Goal: Task Accomplishment & Management: Use online tool/utility

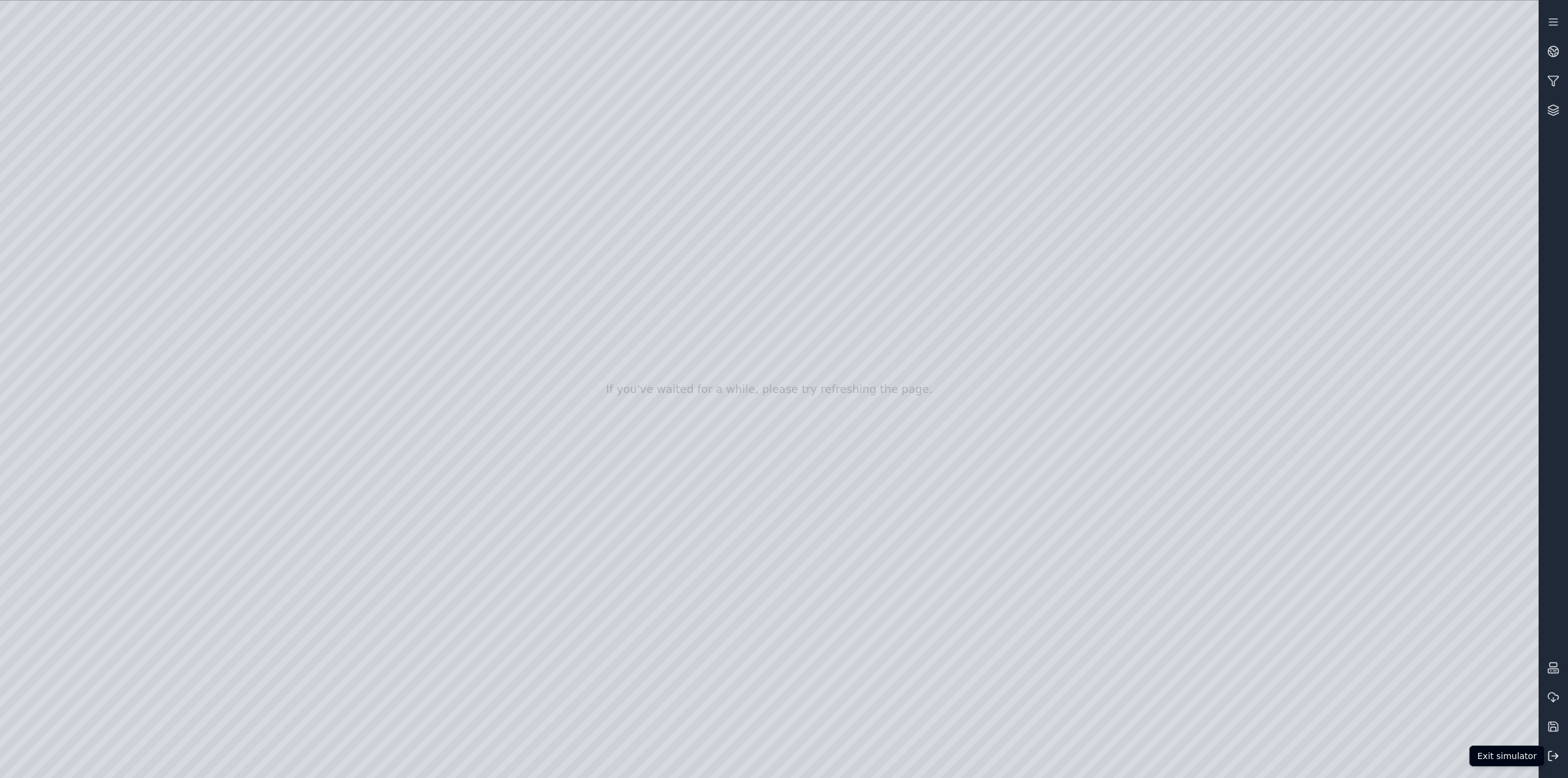
click at [1552, 756] on line at bounding box center [1555, 756] width 6 height 0
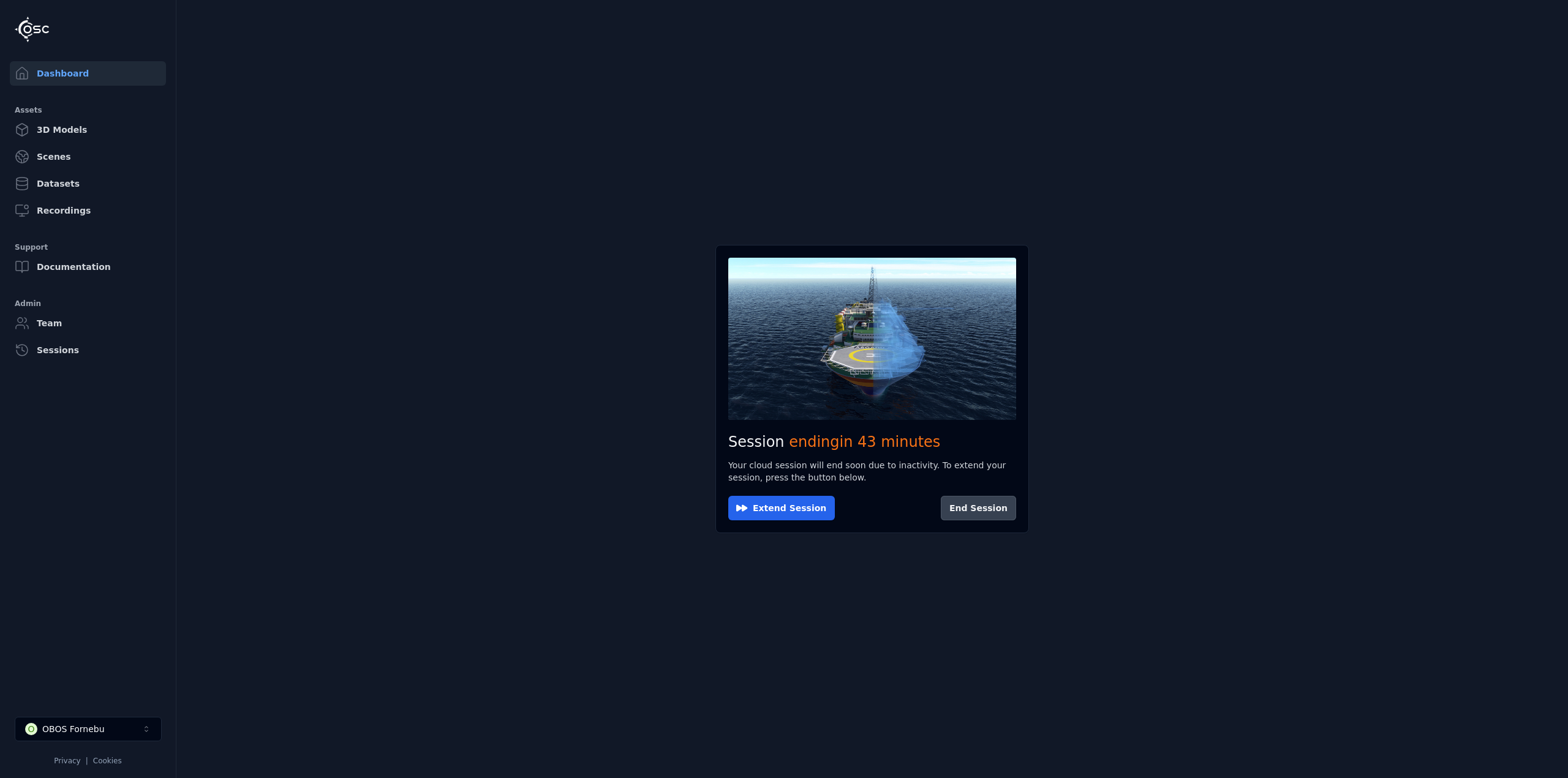
click at [985, 505] on button "End Session" at bounding box center [979, 508] width 76 height 25
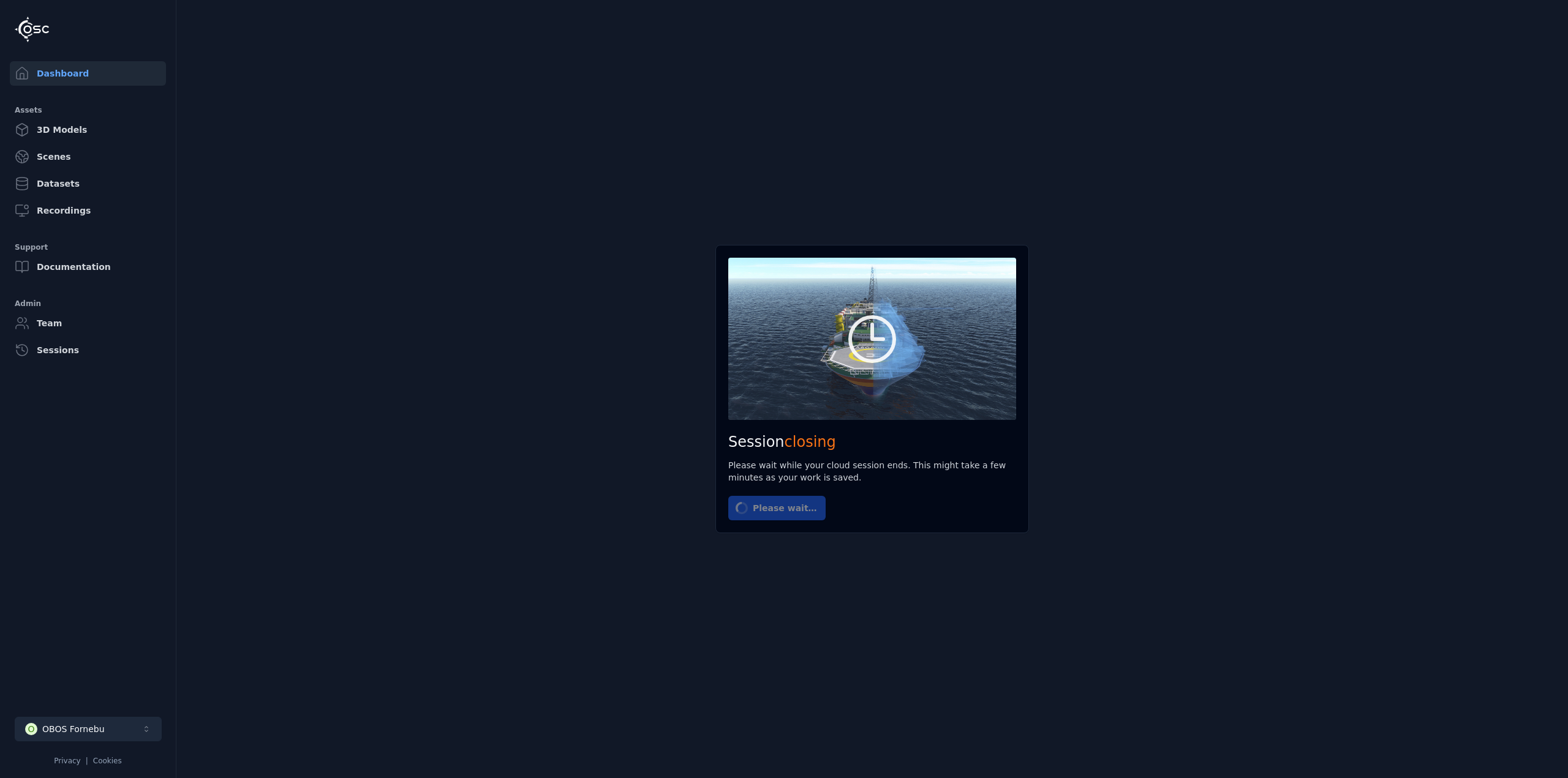
click at [69, 729] on div "OBOS Fornebu" at bounding box center [73, 729] width 62 height 12
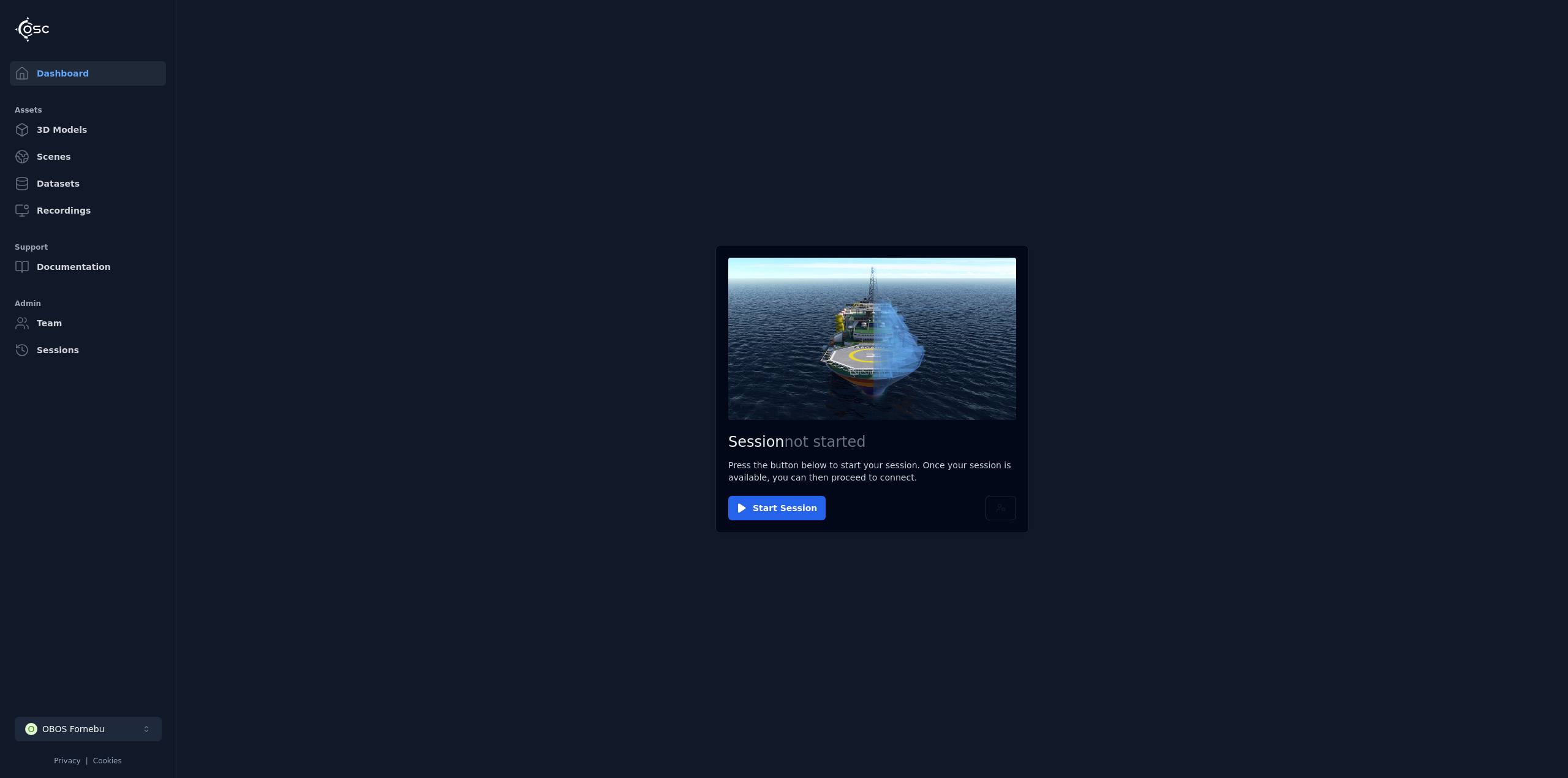
click at [111, 714] on li "O OBOS Fornebu Privacy | Cookies" at bounding box center [88, 741] width 176 height 69
click at [111, 718] on button "O OBOS Fornebu" at bounding box center [88, 729] width 147 height 25
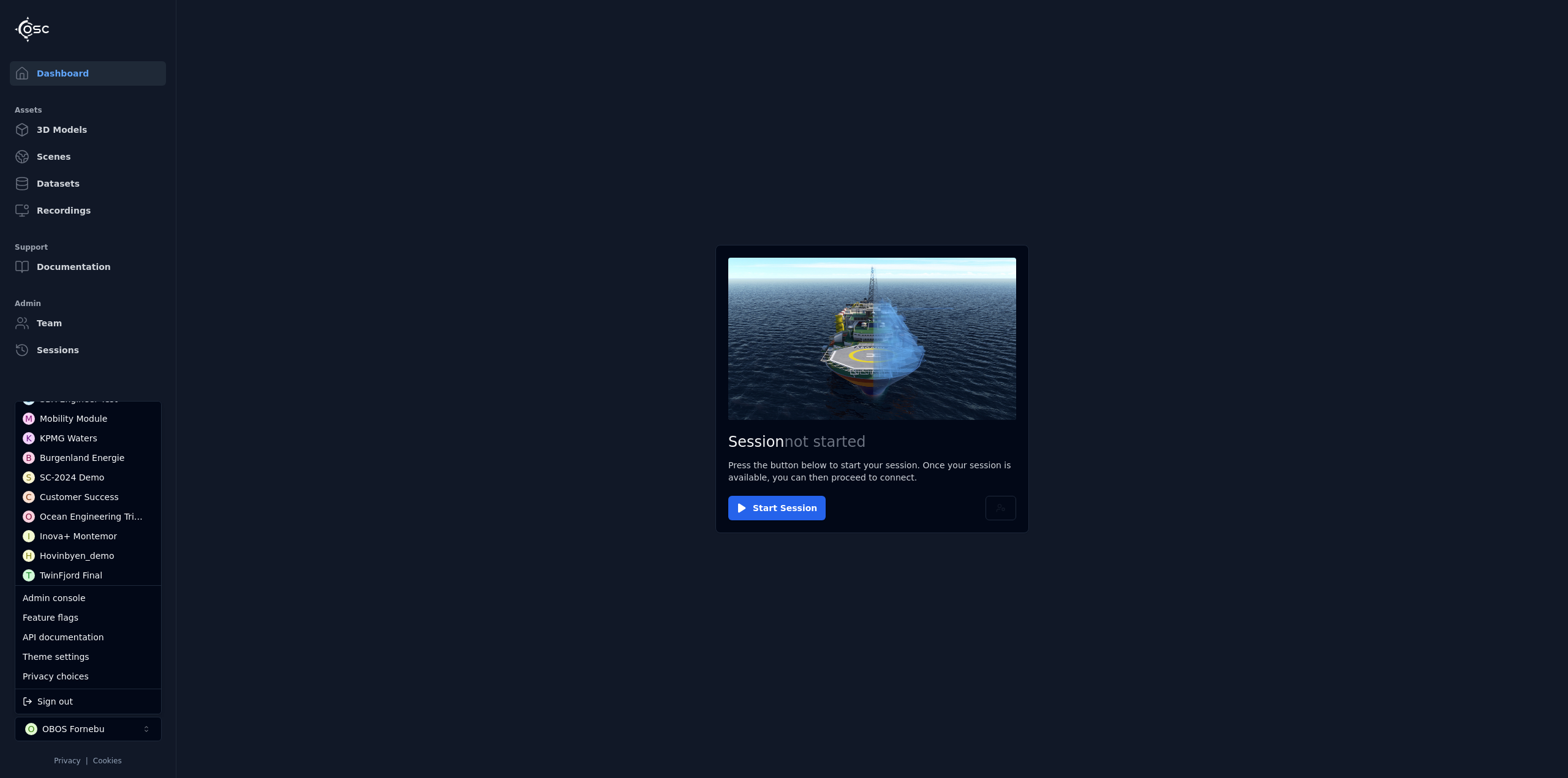
scroll to position [184, 0]
click at [75, 471] on div "SC-2024 Demo" at bounding box center [72, 471] width 64 height 12
click at [367, 430] on html "Dashboard Assets 3D Models Scenes Datasets Recordings Support Documentation Adm…" at bounding box center [784, 389] width 1568 height 778
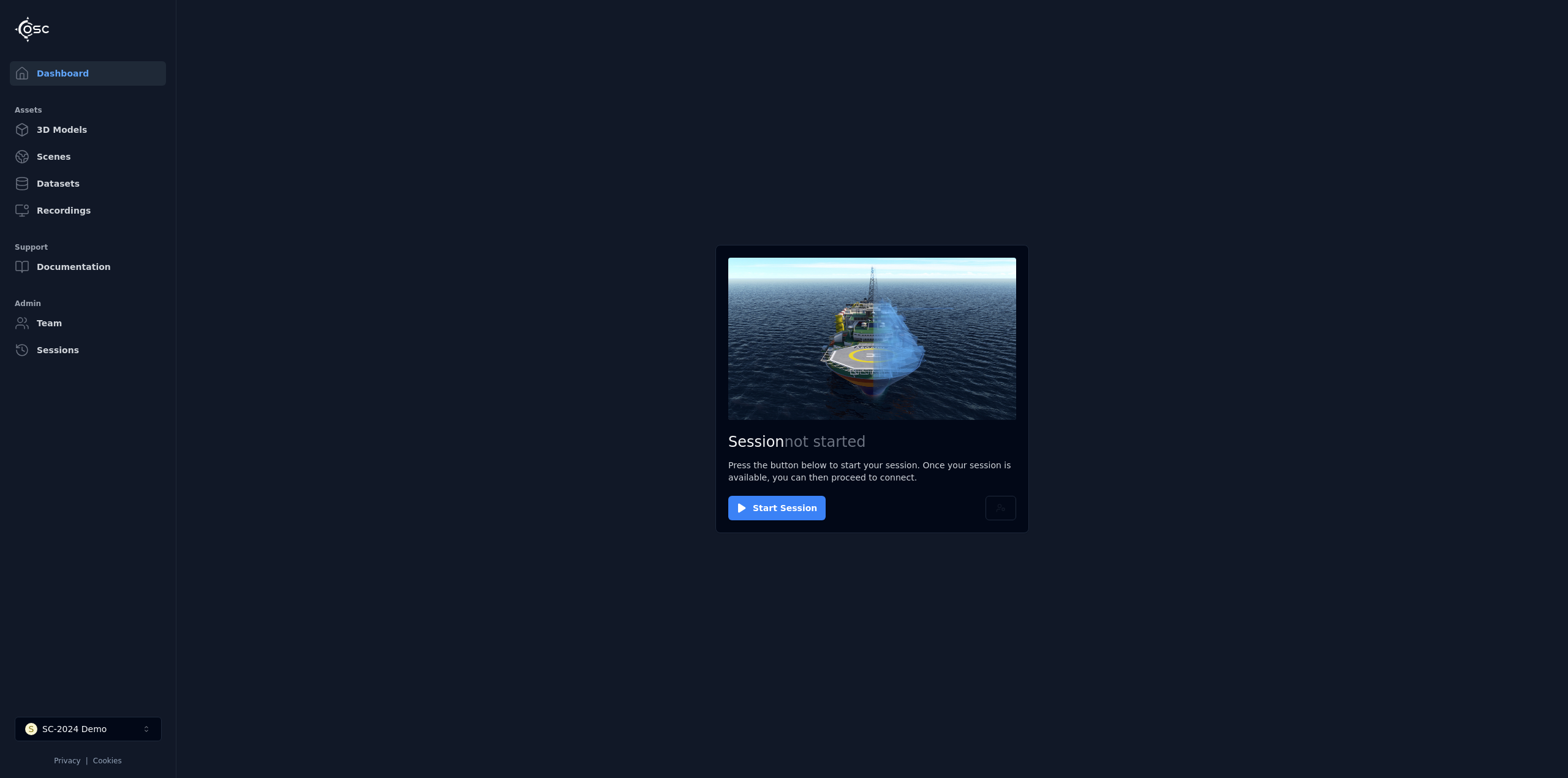
click at [752, 510] on button "Start Session" at bounding box center [777, 508] width 98 height 25
click at [764, 509] on button "Connect" at bounding box center [756, 508] width 56 height 25
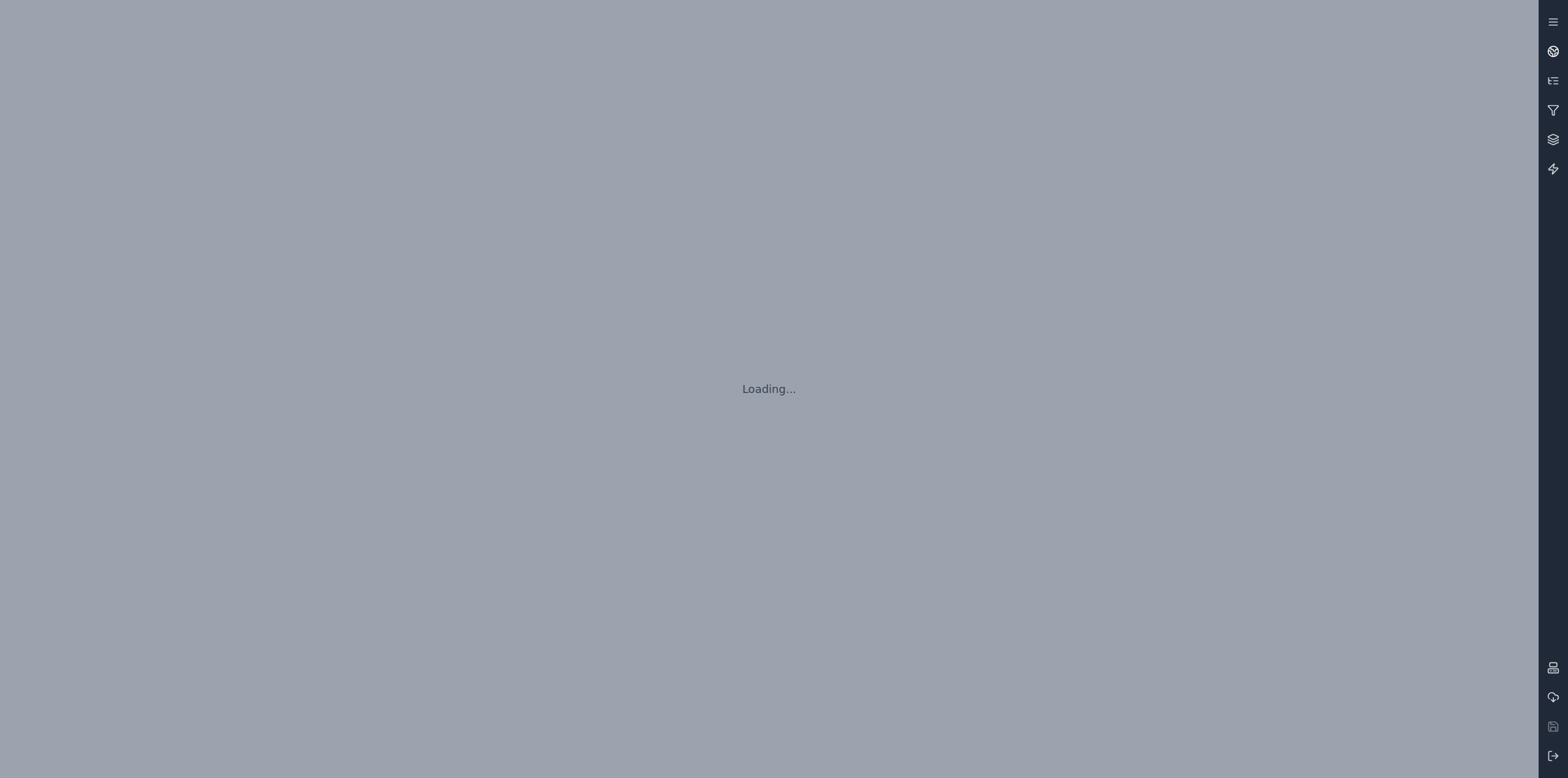
click at [1550, 54] on icon at bounding box center [1553, 51] width 12 height 12
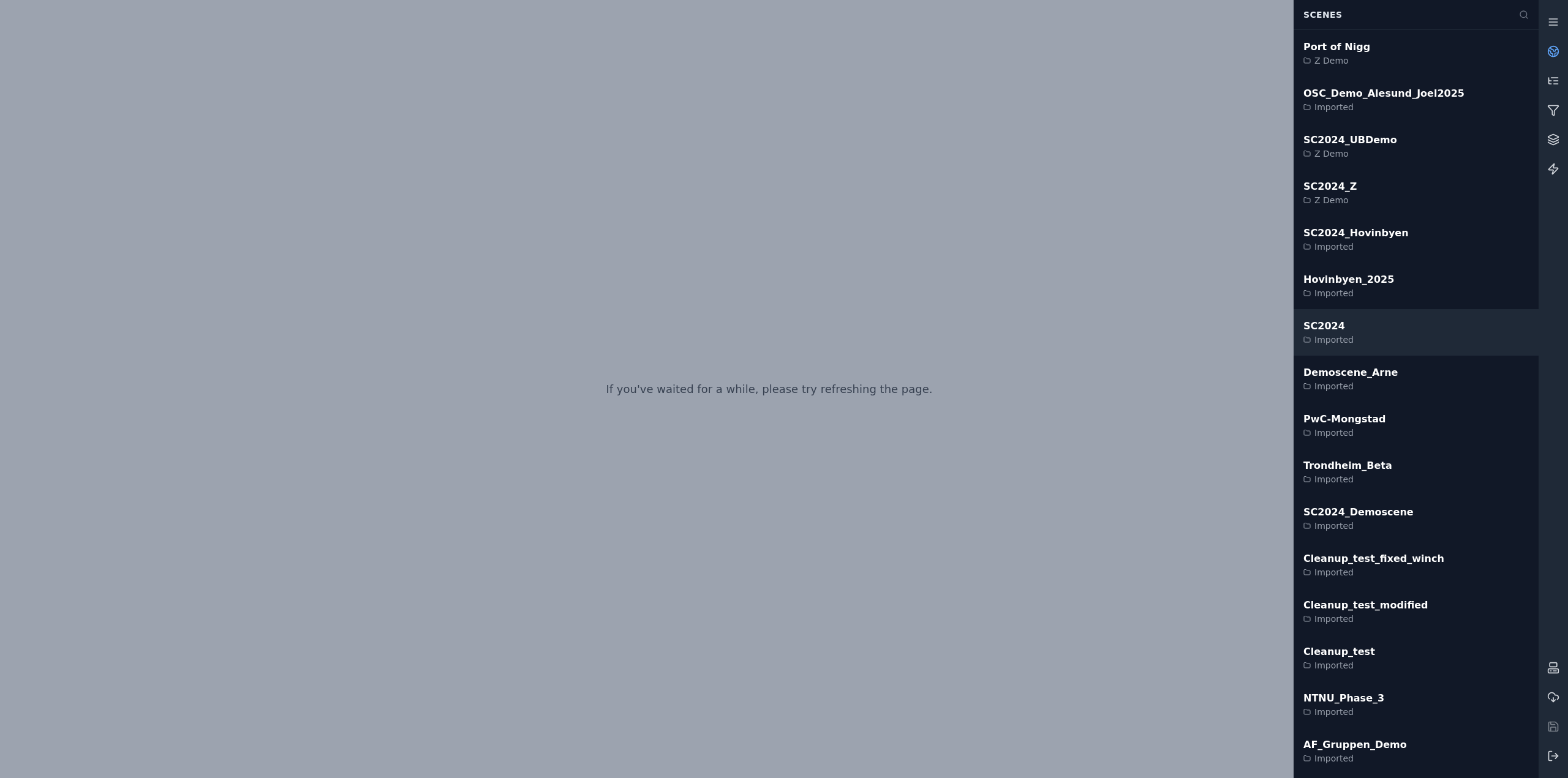
click at [1325, 324] on div "SC2024" at bounding box center [1329, 326] width 50 height 14
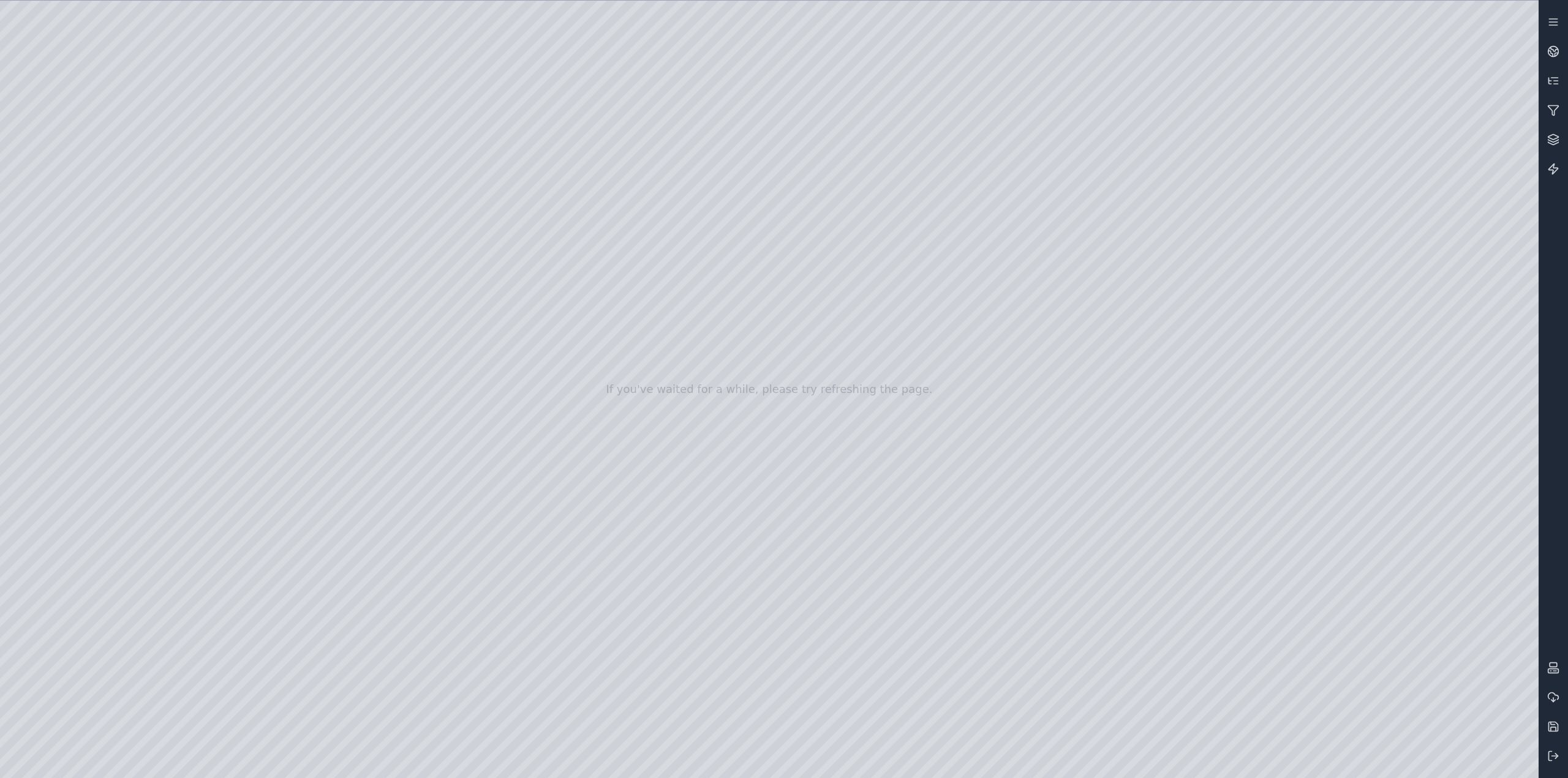
click at [708, 493] on div at bounding box center [770, 389] width 1539 height 778
drag, startPoint x: 661, startPoint y: 639, endPoint x: 654, endPoint y: 663, distance: 25.0
click at [69, 166] on div at bounding box center [770, 389] width 1539 height 778
click at [71, 192] on div at bounding box center [770, 389] width 1539 height 778
click at [208, 421] on div at bounding box center [770, 389] width 1539 height 778
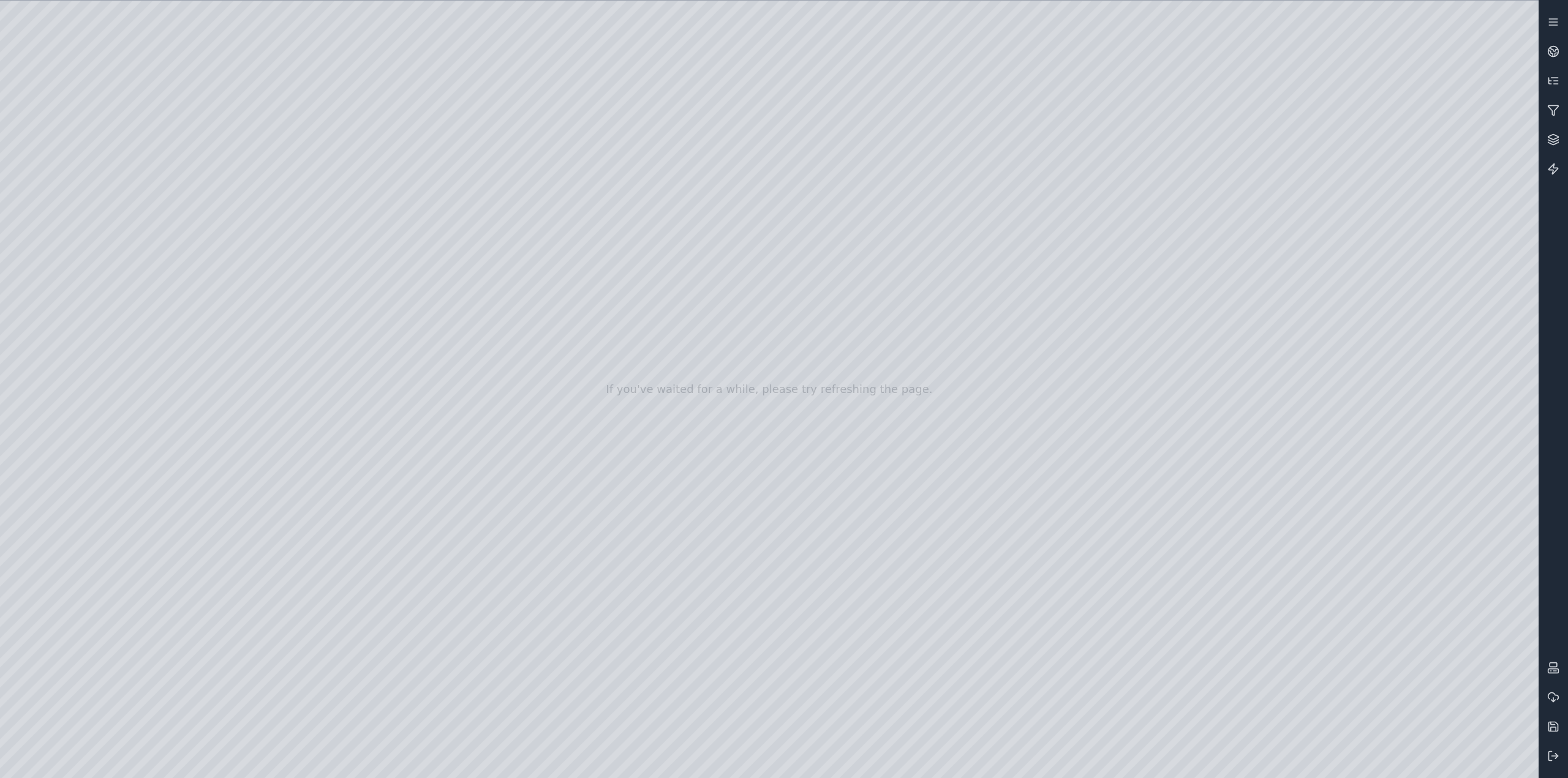
drag, startPoint x: 852, startPoint y: 492, endPoint x: 821, endPoint y: 527, distance: 46.8
click at [1222, 769] on div at bounding box center [770, 389] width 1539 height 778
click at [1111, 652] on div at bounding box center [770, 389] width 1539 height 778
click at [1096, 652] on div at bounding box center [770, 389] width 1539 height 778
click at [1098, 652] on div at bounding box center [770, 389] width 1539 height 778
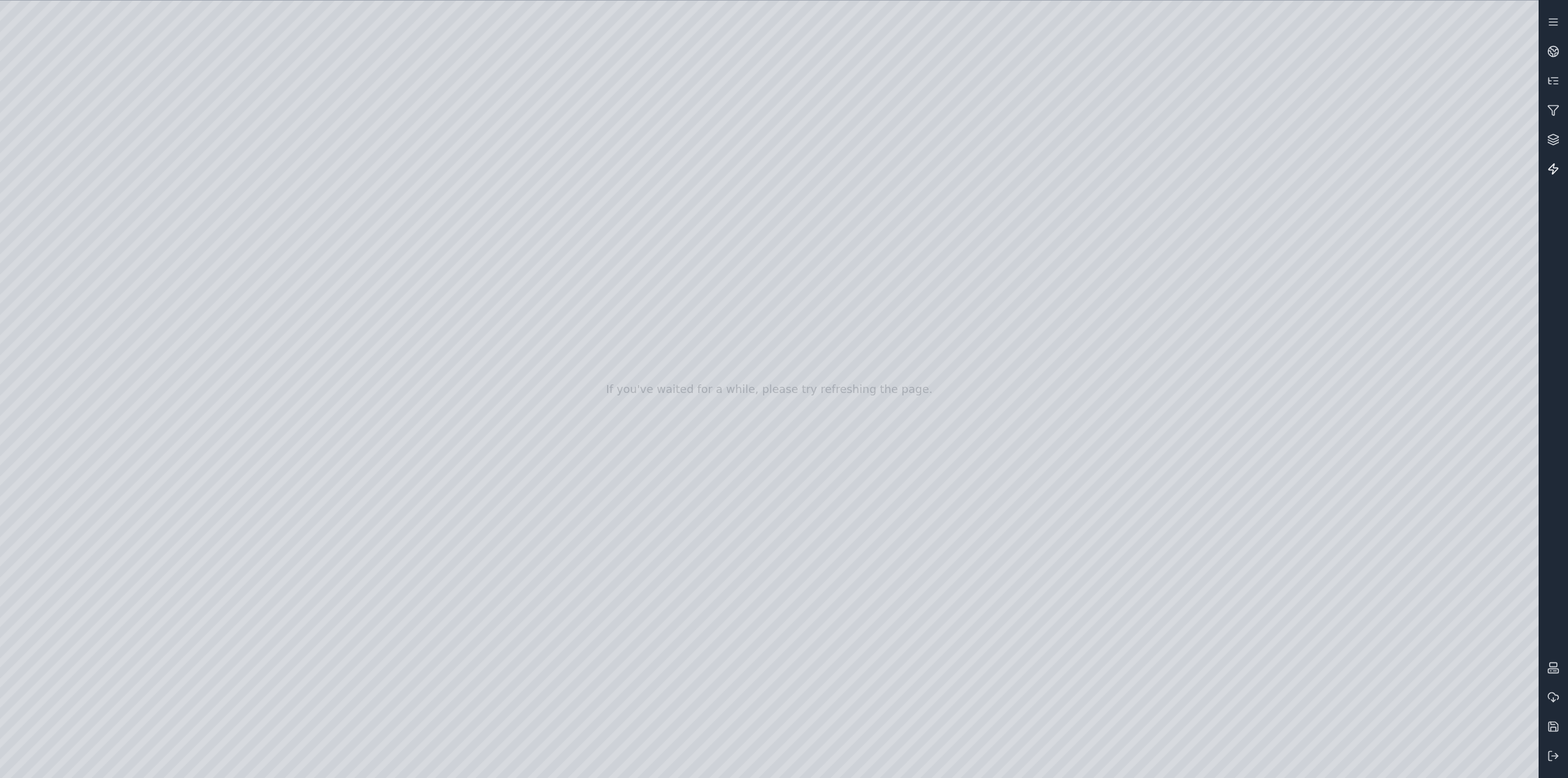
click at [1557, 159] on link at bounding box center [1554, 169] width 30 height 30
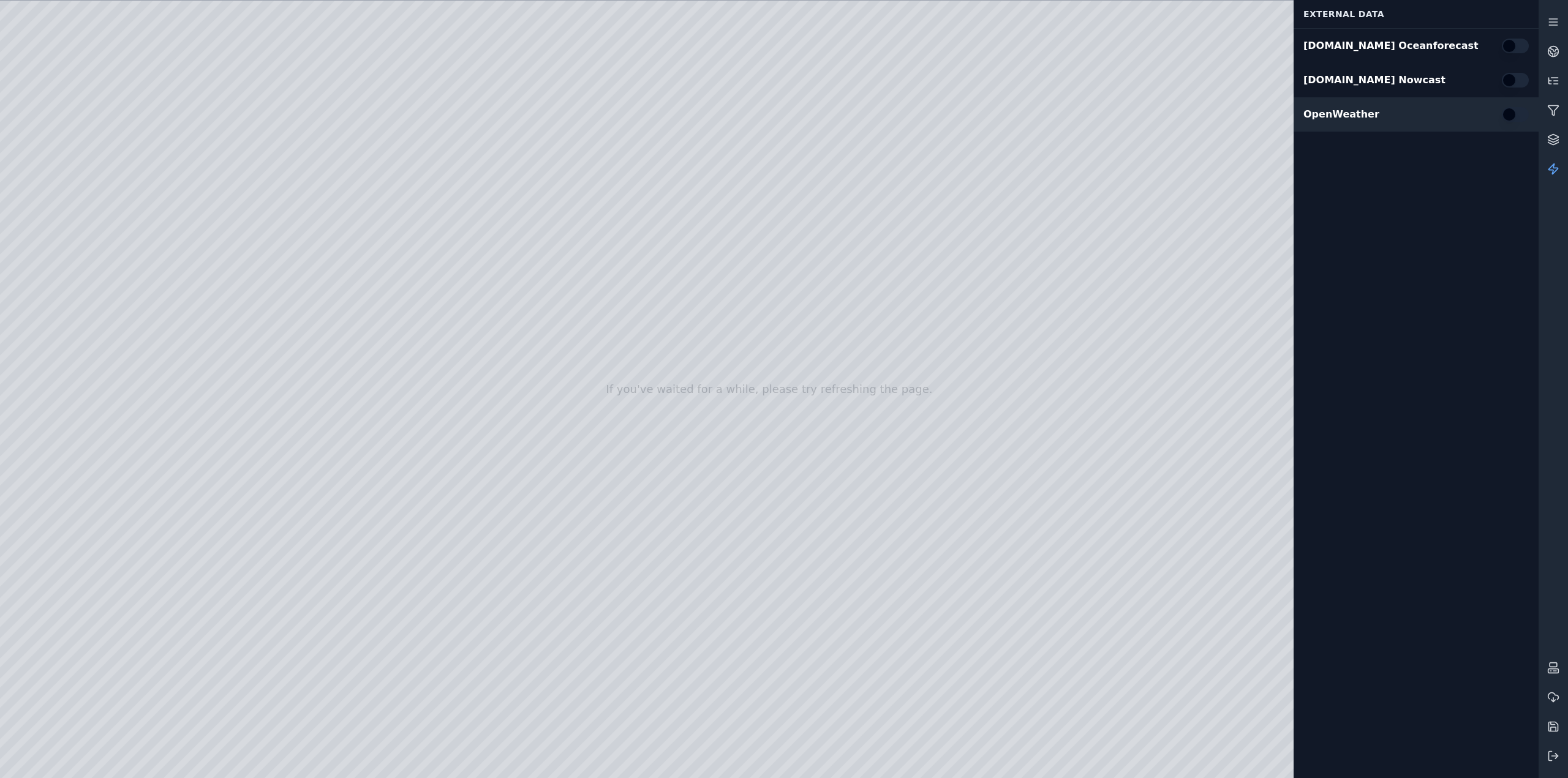
click at [1511, 112] on button "button" at bounding box center [1515, 114] width 27 height 14
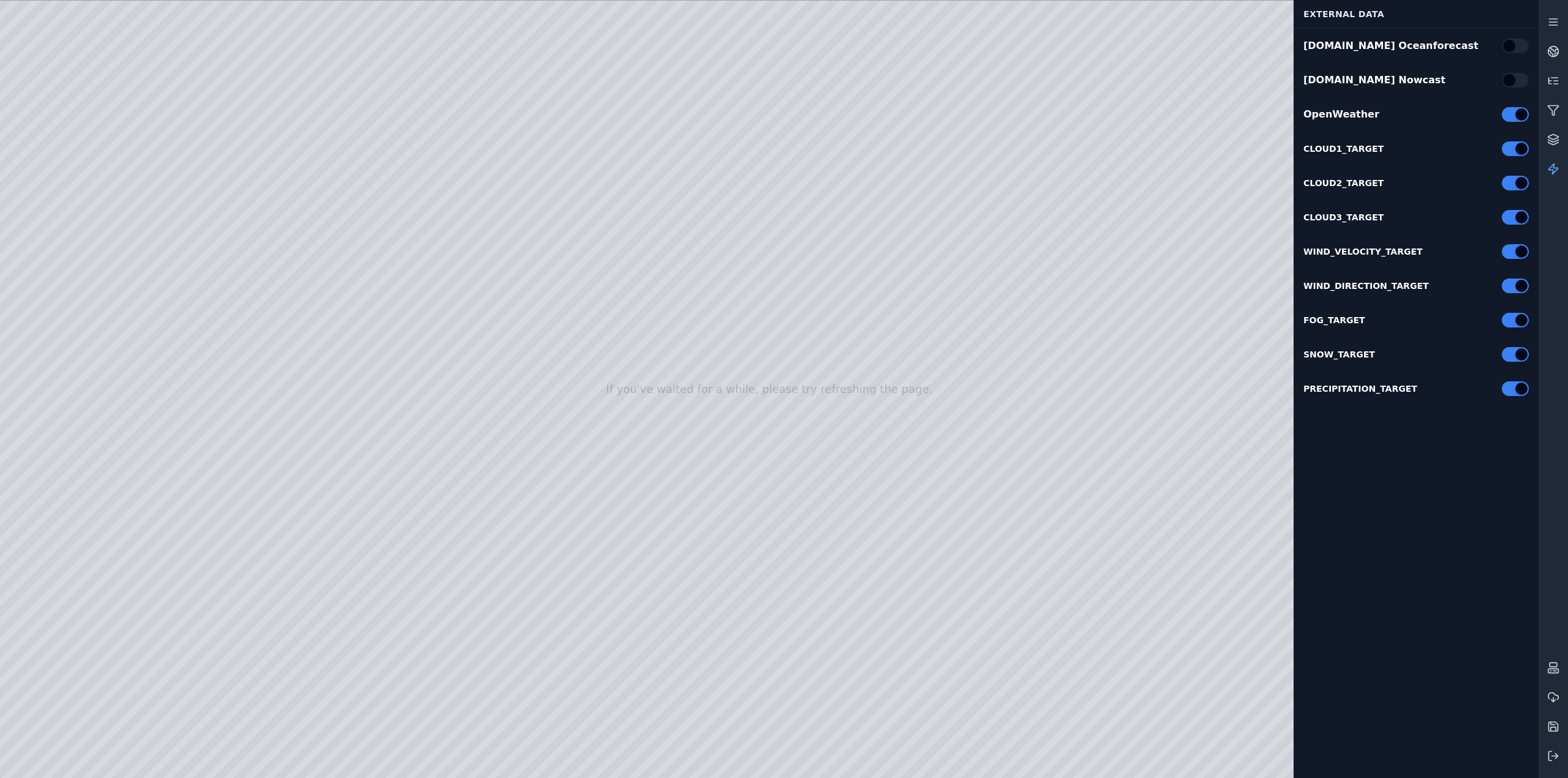
type button "on"
drag, startPoint x: 975, startPoint y: 448, endPoint x: 892, endPoint y: 399, distance: 96.4
click at [65, 343] on div at bounding box center [770, 389] width 1539 height 778
click at [76, 312] on div at bounding box center [770, 389] width 1539 height 778
drag, startPoint x: 632, startPoint y: 422, endPoint x: 876, endPoint y: 507, distance: 258.4
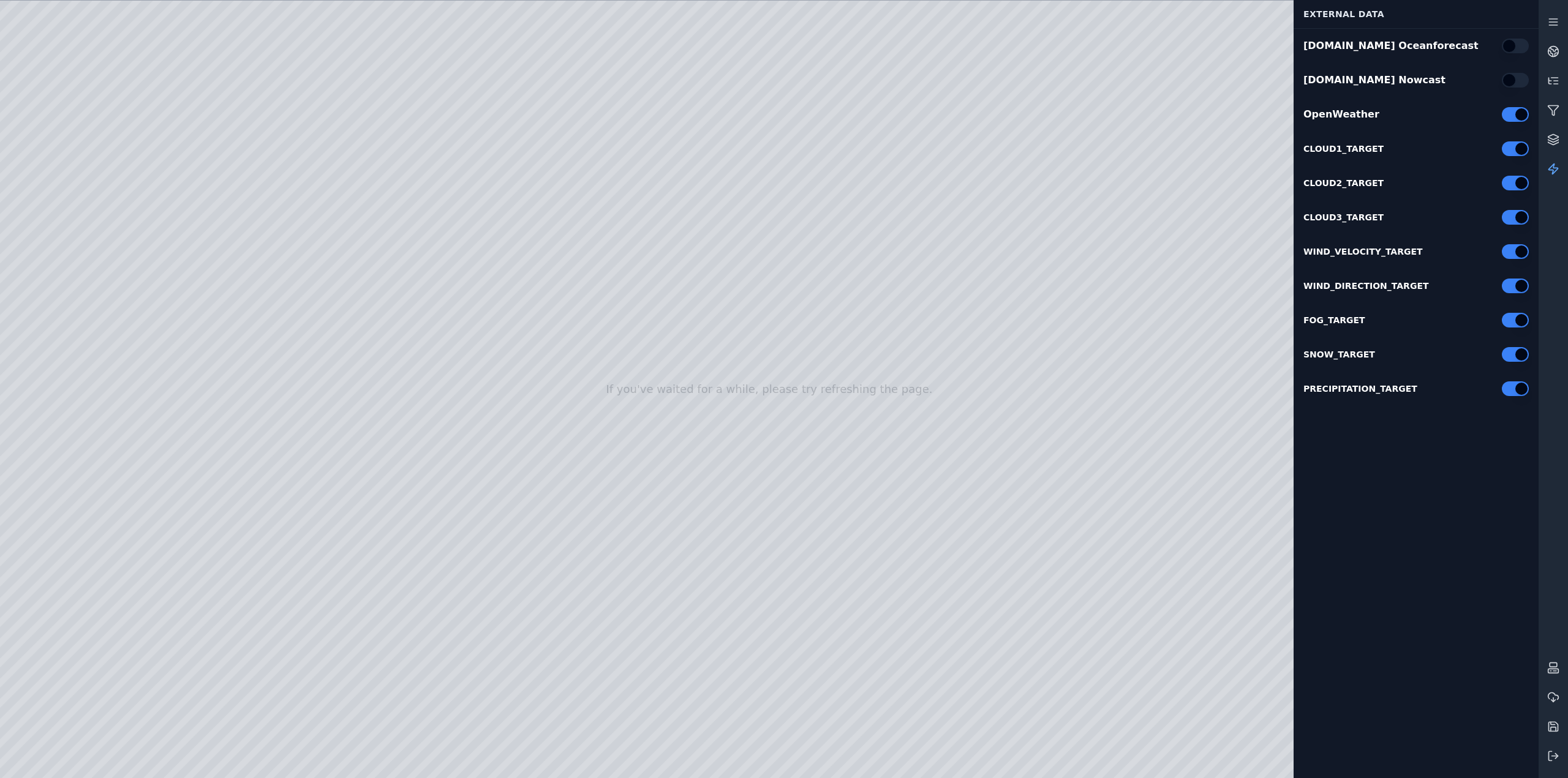
click at [1092, 656] on div at bounding box center [770, 389] width 1539 height 778
click at [1512, 85] on button "button" at bounding box center [1515, 80] width 27 height 14
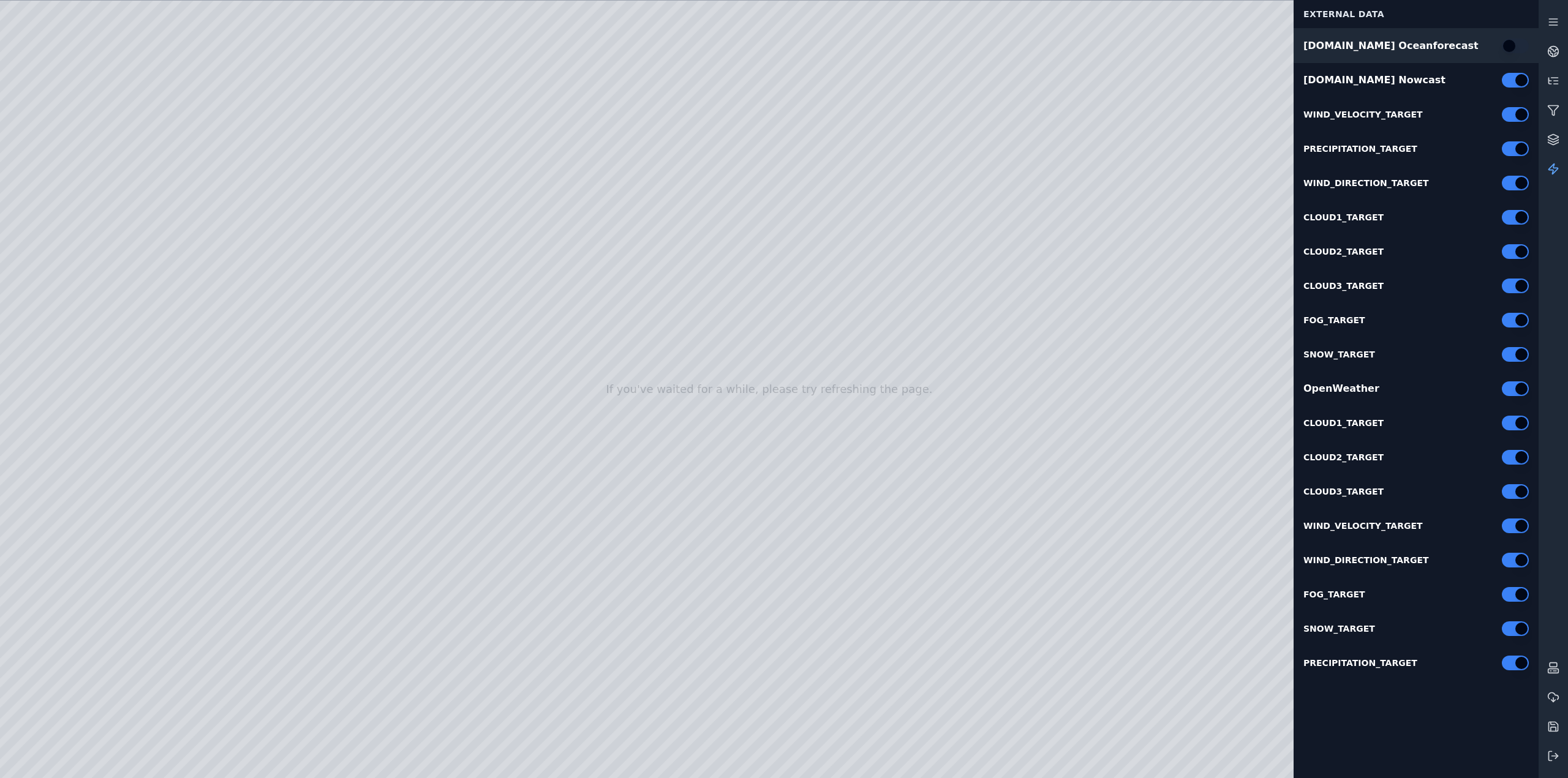
click at [1511, 52] on button "button" at bounding box center [1515, 45] width 27 height 14
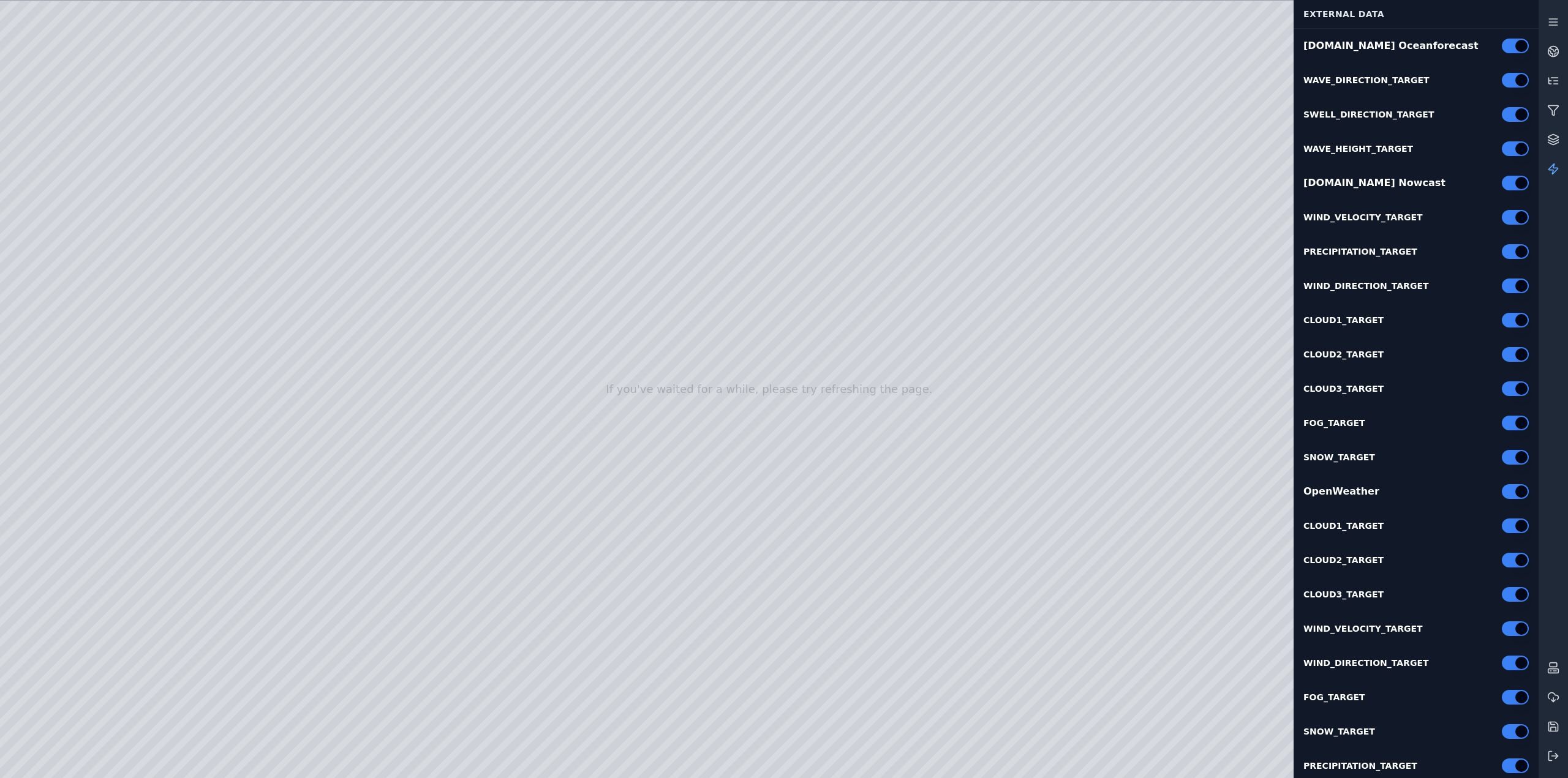
type button "on"
click at [1114, 682] on div at bounding box center [770, 389] width 1539 height 778
click at [1080, 655] on div at bounding box center [770, 389] width 1539 height 778
click at [1058, 651] on div at bounding box center [770, 389] width 1539 height 778
click at [242, 109] on div at bounding box center [770, 389] width 1539 height 778
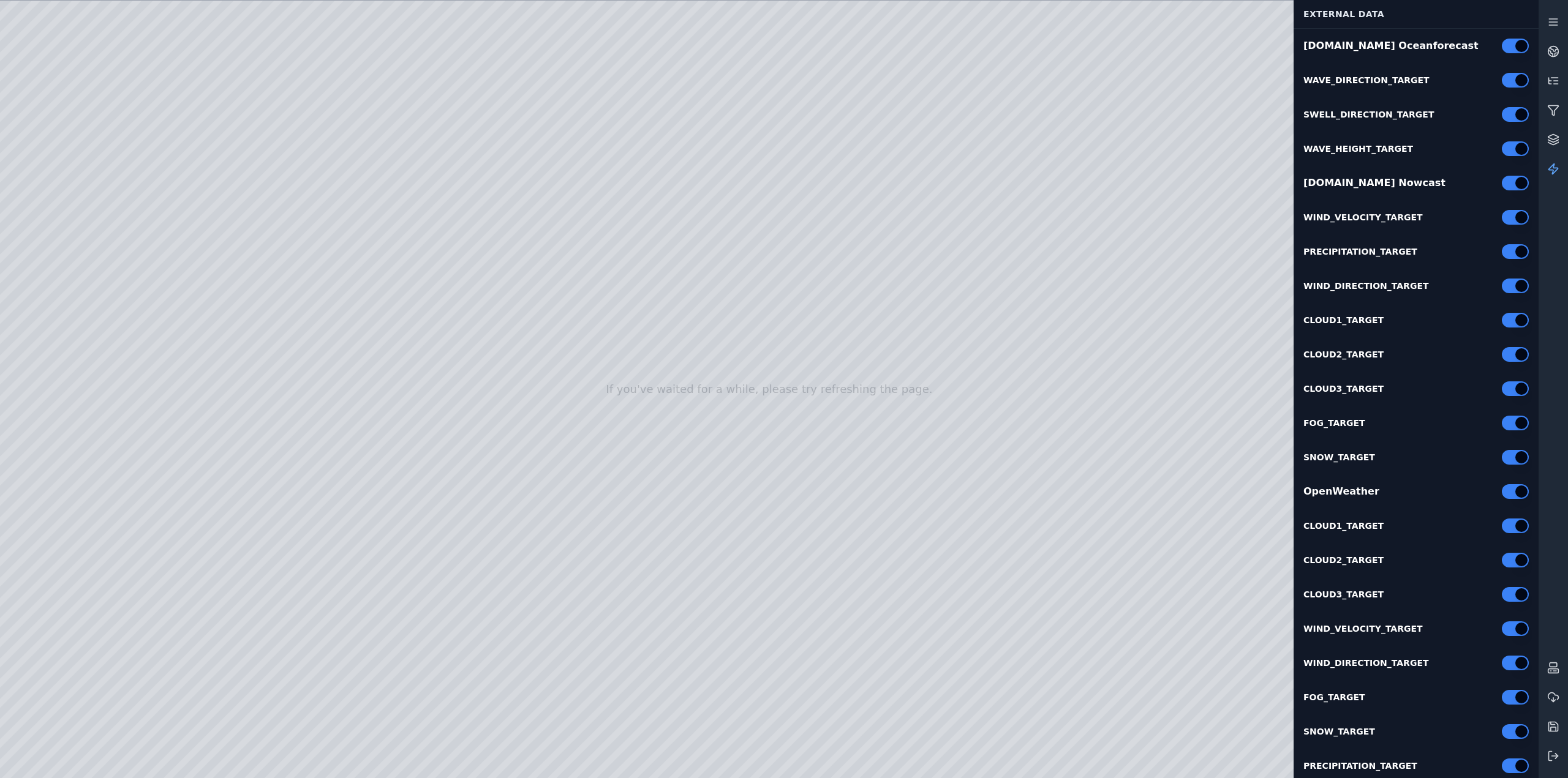
click at [1145, 255] on div at bounding box center [770, 389] width 1539 height 778
click at [960, 654] on div at bounding box center [770, 389] width 1539 height 778
click at [38, 621] on div at bounding box center [770, 389] width 1539 height 778
click at [44, 619] on div at bounding box center [770, 389] width 1539 height 778
click at [77, 622] on div at bounding box center [770, 389] width 1539 height 778
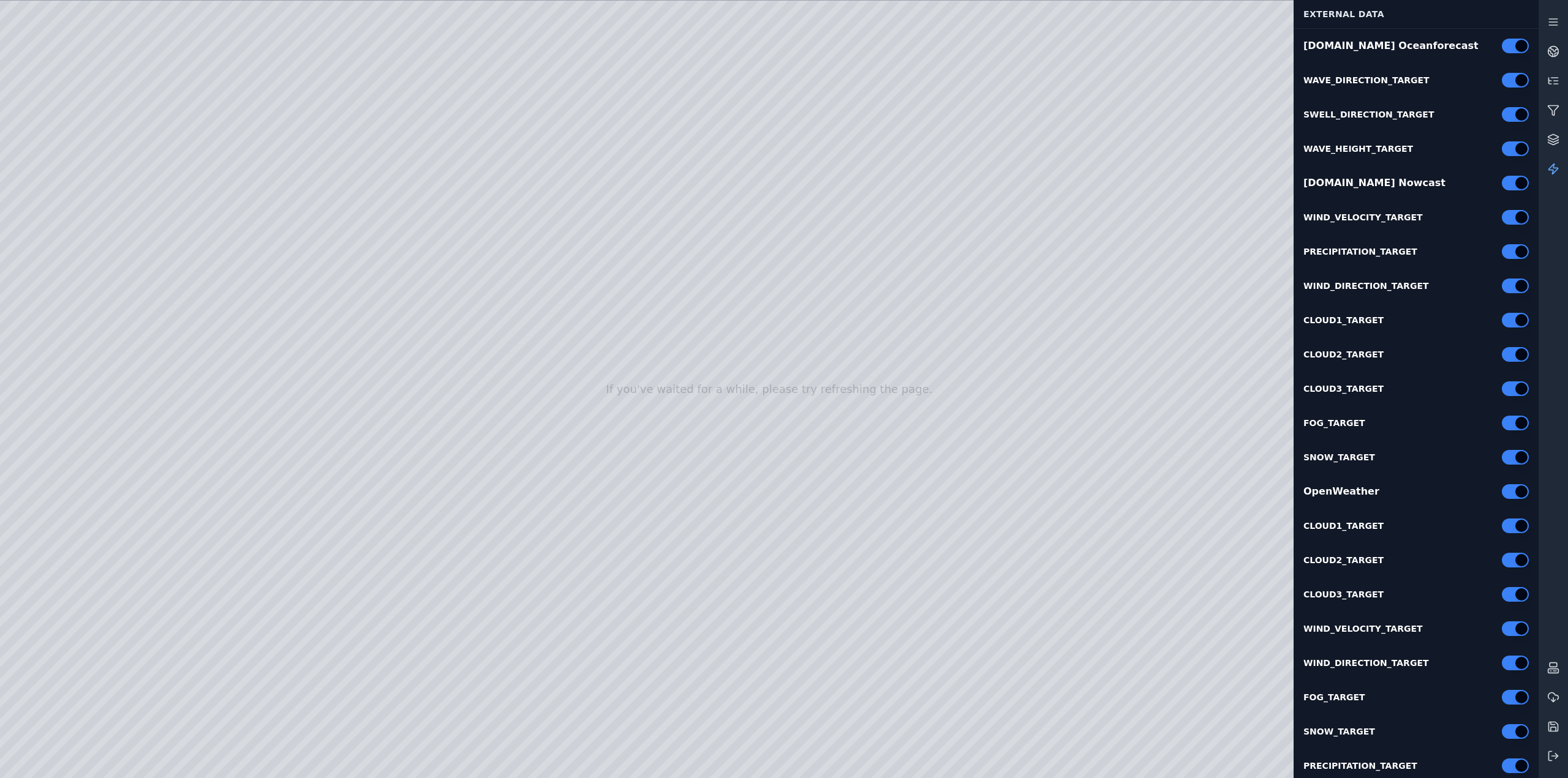
click at [119, 505] on div at bounding box center [770, 389] width 1539 height 778
click at [57, 614] on div at bounding box center [770, 389] width 1539 height 778
click at [57, 614] on div at bounding box center [770, 389] width 1539 height 778
drag, startPoint x: 831, startPoint y: 433, endPoint x: 997, endPoint y: 438, distance: 166.1
click at [1549, 757] on icon at bounding box center [1550, 757] width 3 height 9
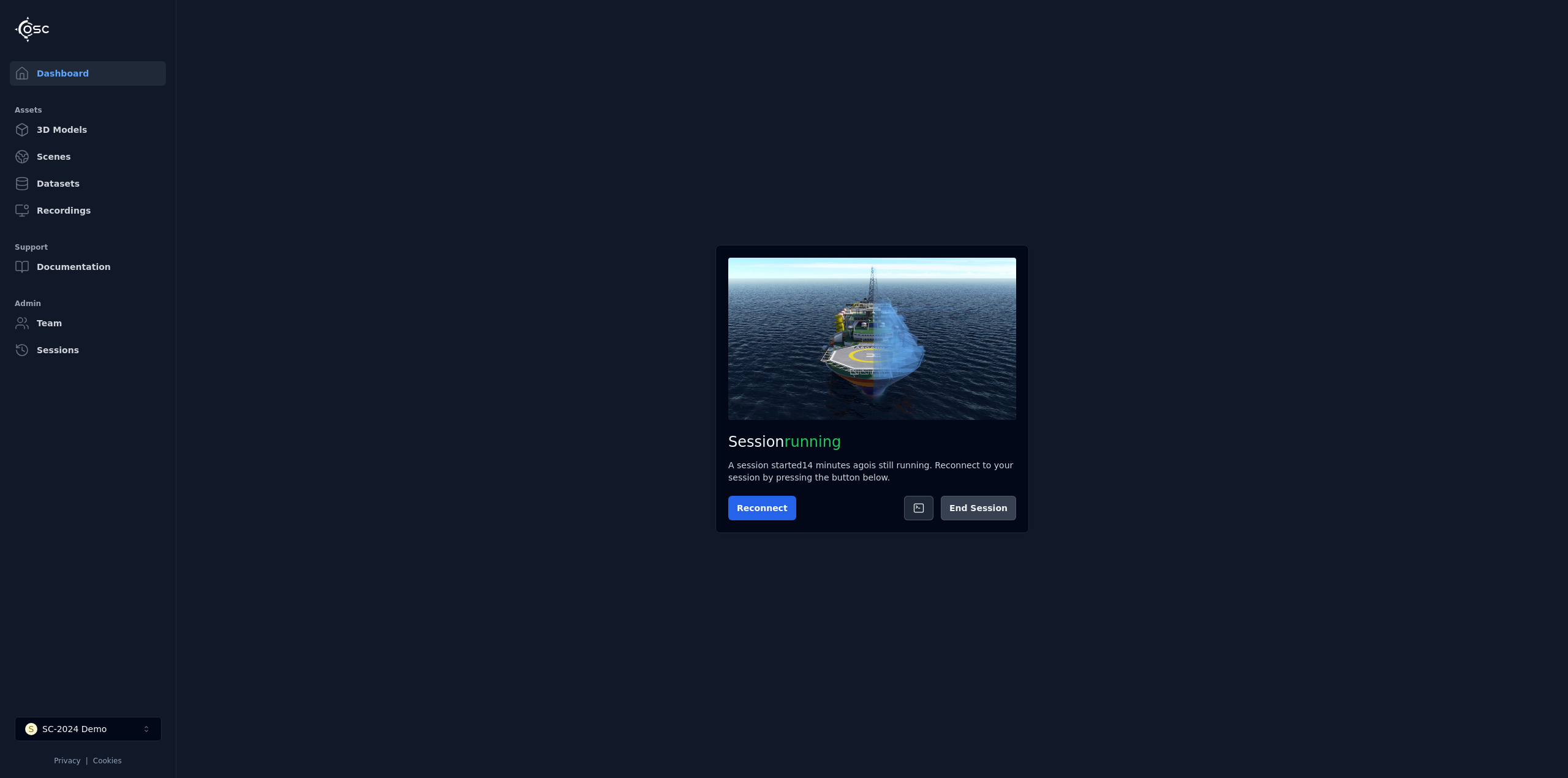
click at [1004, 506] on button "End Session" at bounding box center [979, 508] width 76 height 25
click at [107, 716] on li "S SC-2024 Demo Privacy | Cookies" at bounding box center [88, 741] width 176 height 69
click at [88, 731] on div "SC-2024 Demo" at bounding box center [74, 729] width 64 height 12
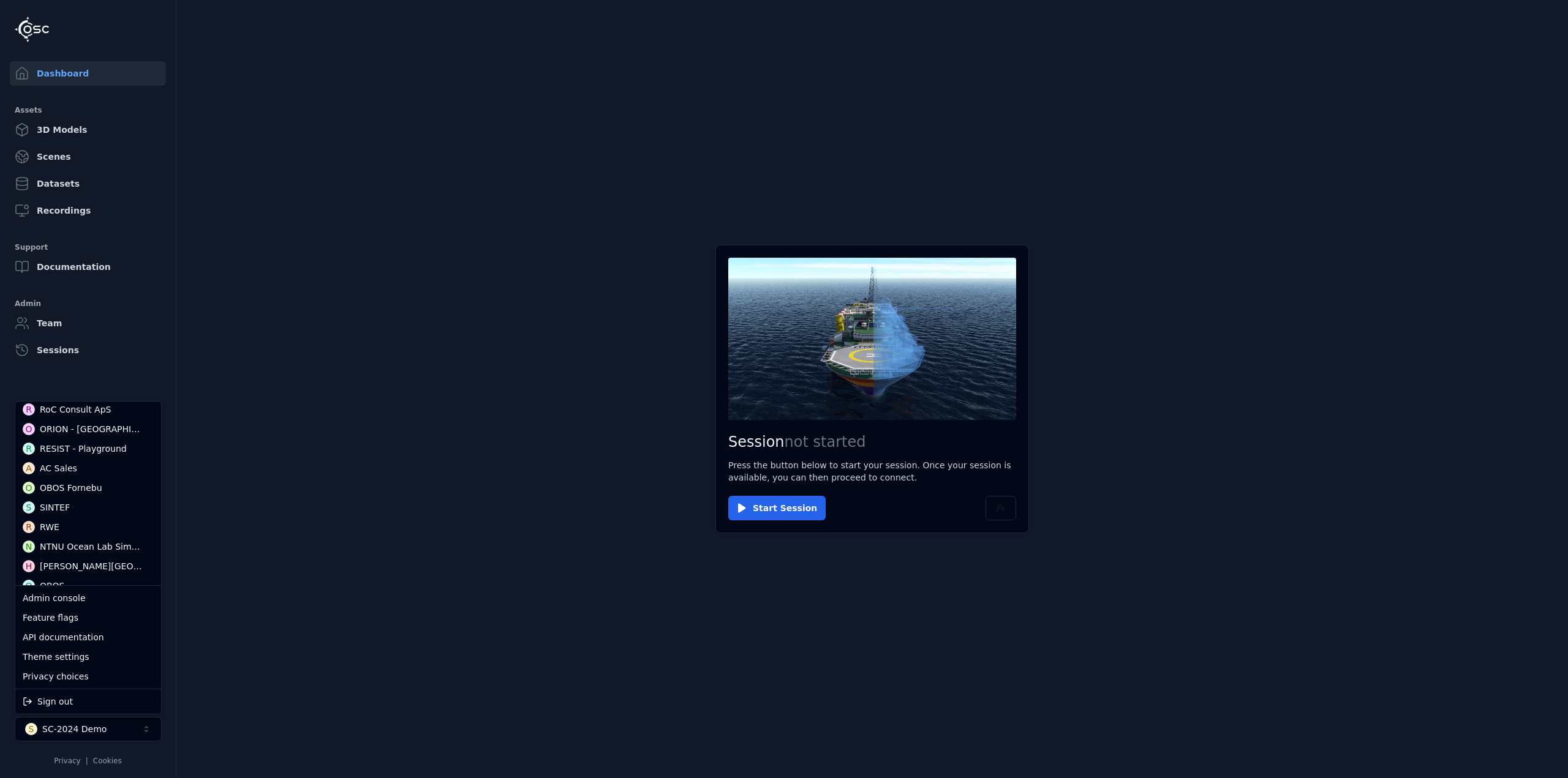
scroll to position [367, 0]
click at [93, 481] on div "OBOS Fornebu" at bounding box center [71, 483] width 62 height 12
click at [425, 321] on html "Dashboard Assets 3D Models Scenes Datasets Recordings Support Documentation Adm…" at bounding box center [784, 389] width 1568 height 778
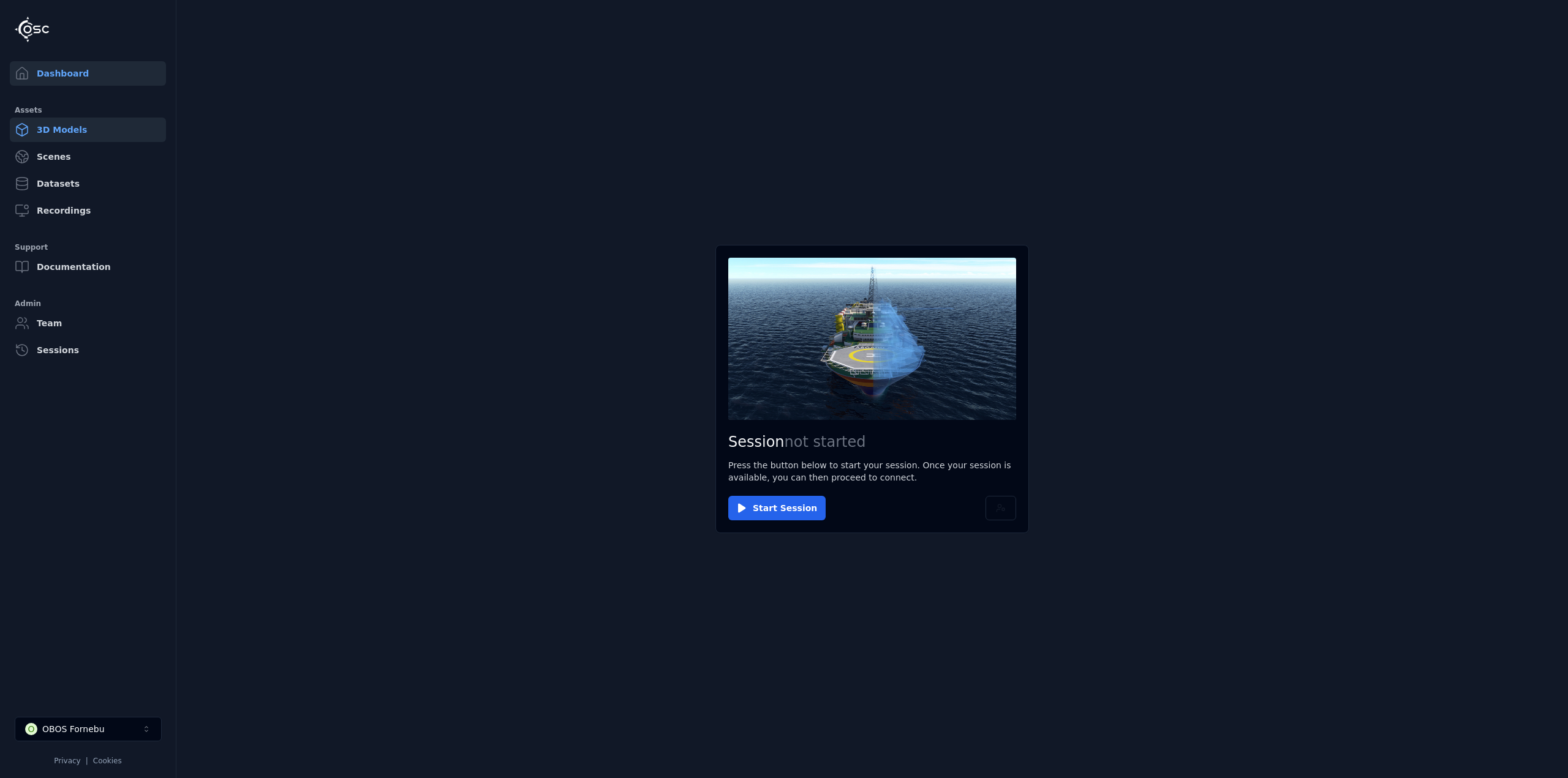
click at [55, 124] on link "3D Models" at bounding box center [88, 130] width 156 height 25
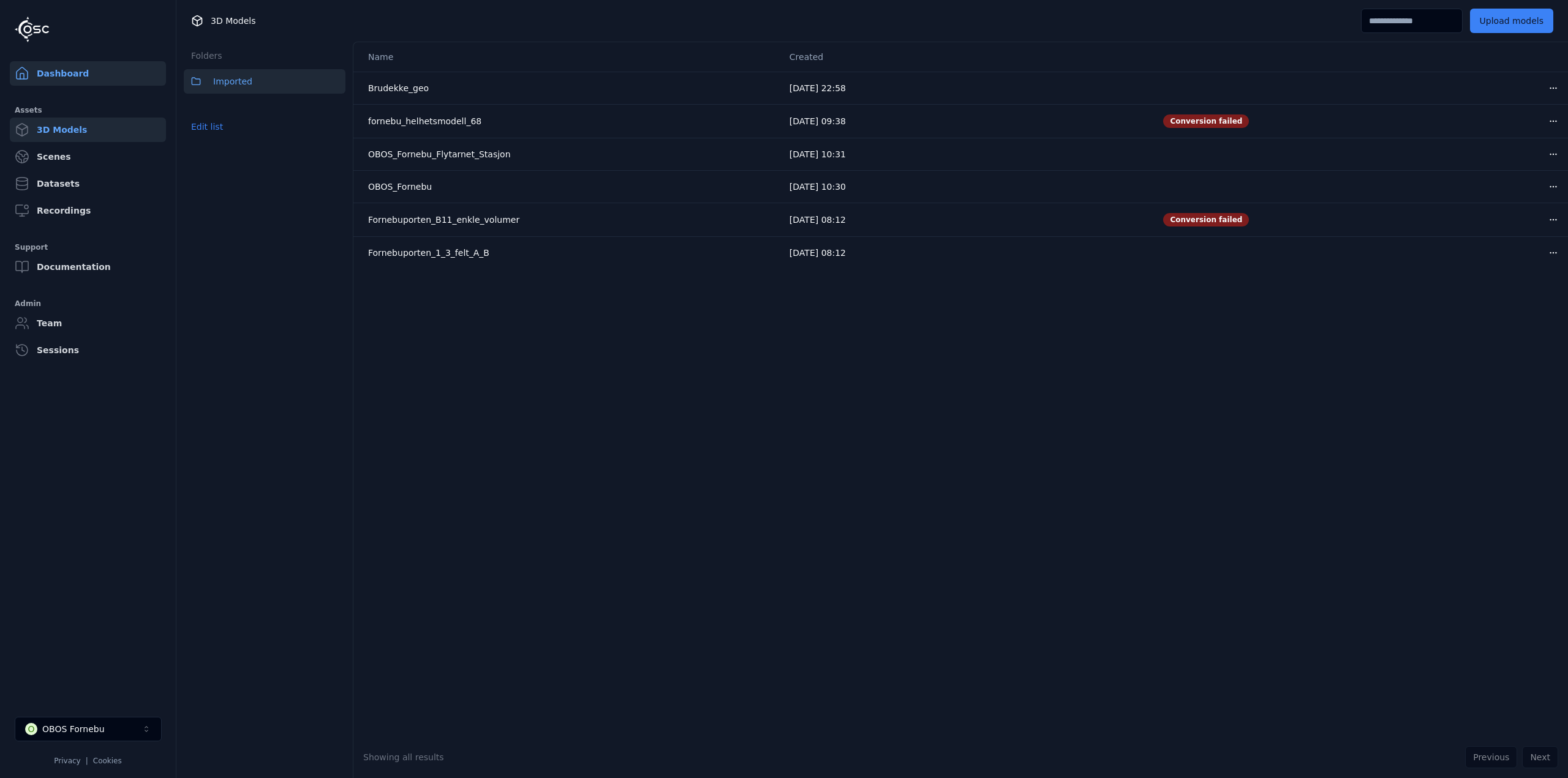
click at [42, 69] on link "Dashboard" at bounding box center [88, 73] width 156 height 25
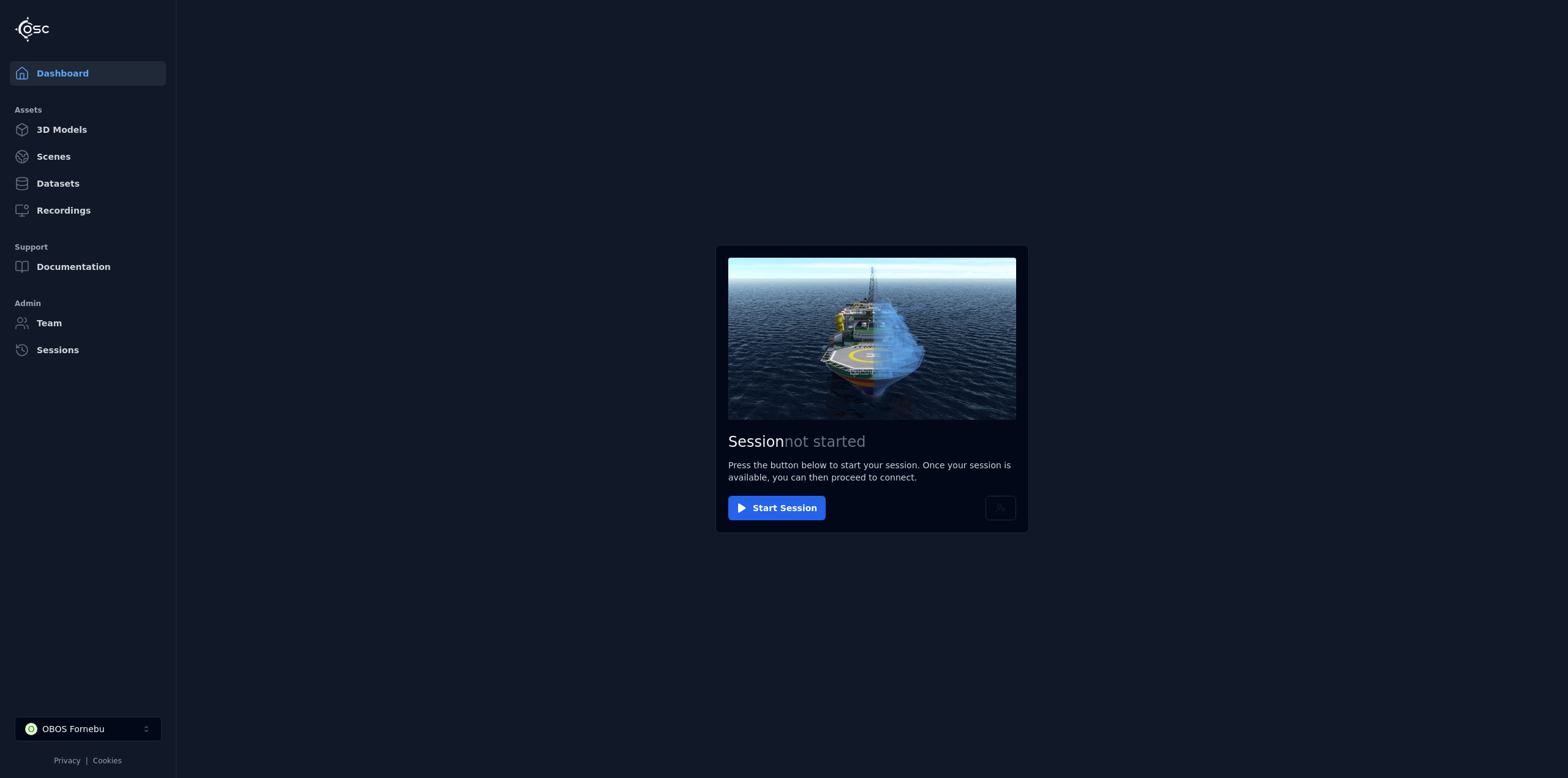
click at [71, 69] on link "Dashboard" at bounding box center [88, 73] width 156 height 25
click at [746, 509] on icon at bounding box center [741, 508] width 12 height 12
click at [755, 505] on button "Connect" at bounding box center [756, 508] width 56 height 25
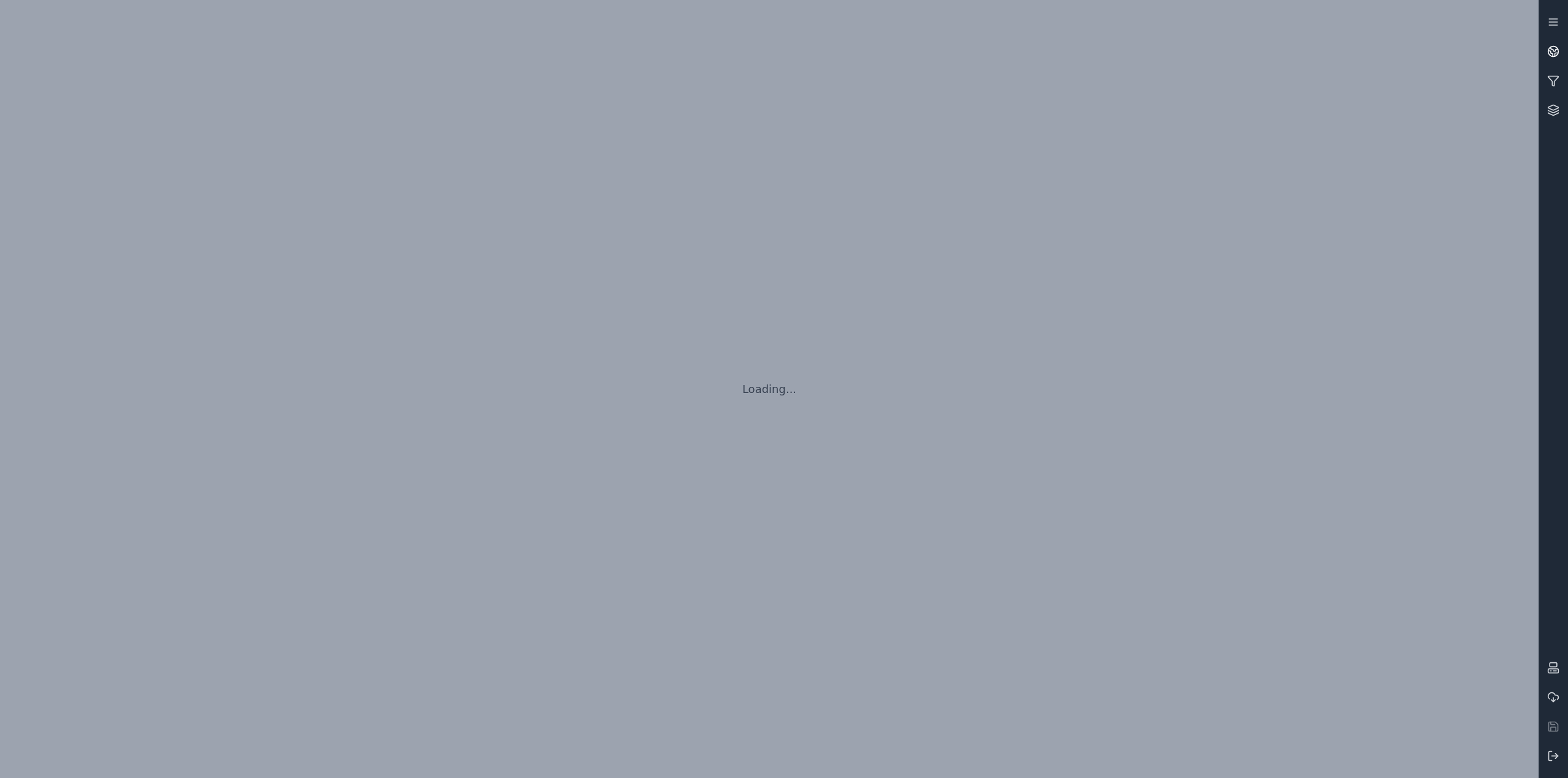
click at [1548, 55] on icon at bounding box center [1553, 51] width 12 height 12
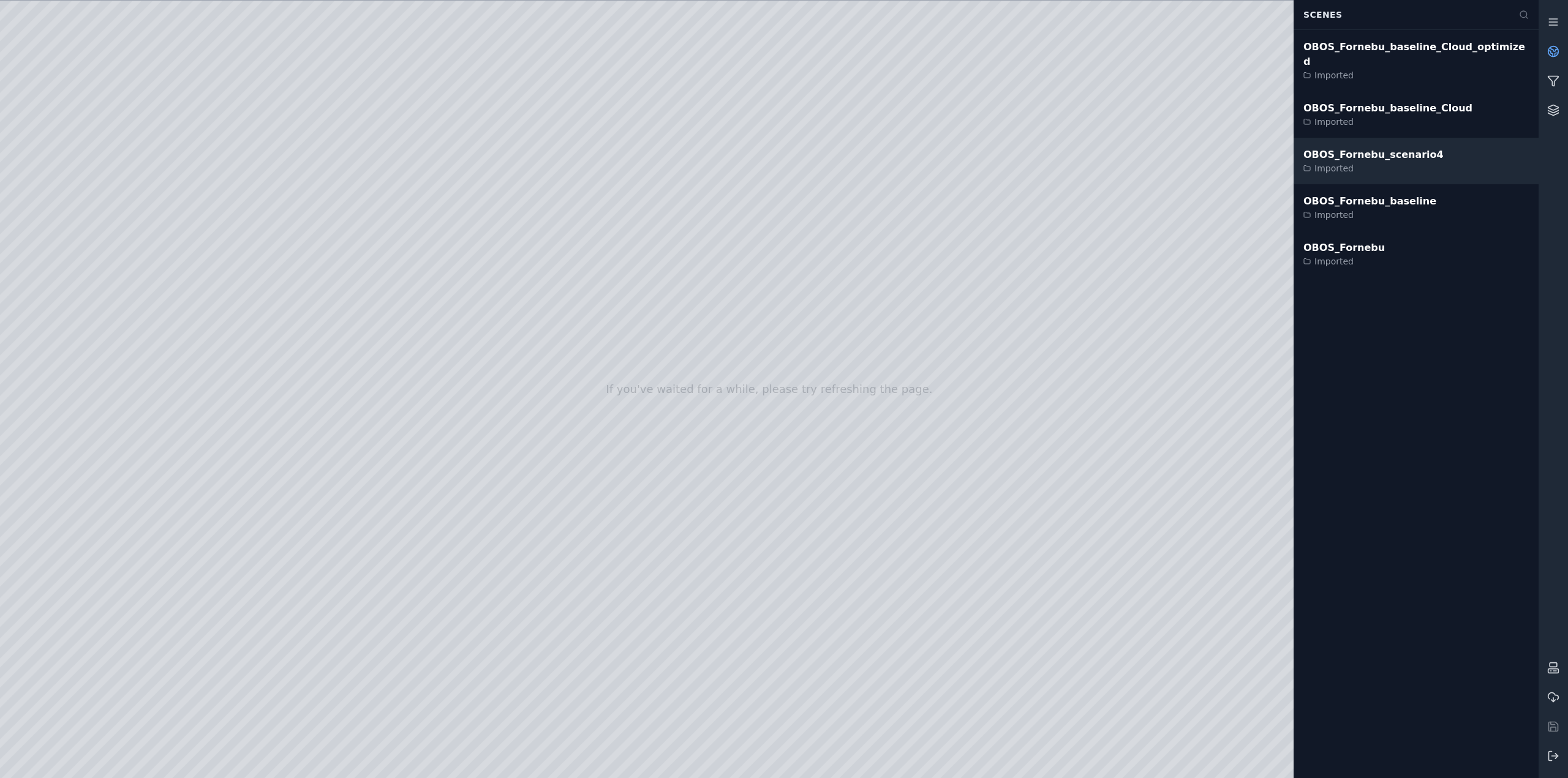
click at [1368, 147] on div "OBOS_Fornebu_scenario4" at bounding box center [1374, 154] width 141 height 14
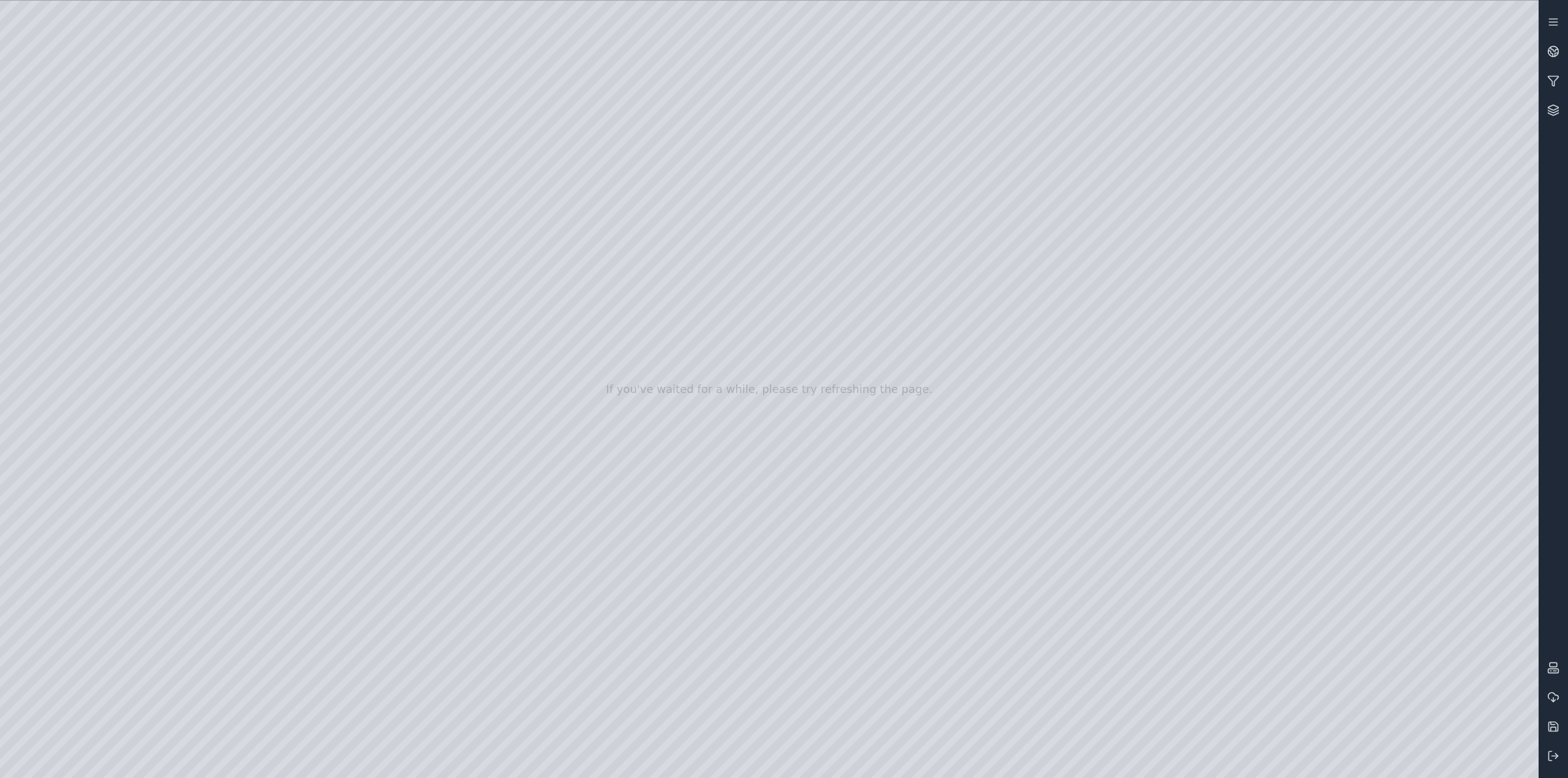
click at [657, 521] on div at bounding box center [770, 389] width 1539 height 778
drag, startPoint x: 667, startPoint y: 516, endPoint x: 695, endPoint y: 593, distance: 81.9
click at [58, 171] on div at bounding box center [770, 389] width 1539 height 778
click at [95, 190] on div at bounding box center [770, 389] width 1539 height 778
click at [338, 93] on div at bounding box center [770, 389] width 1539 height 778
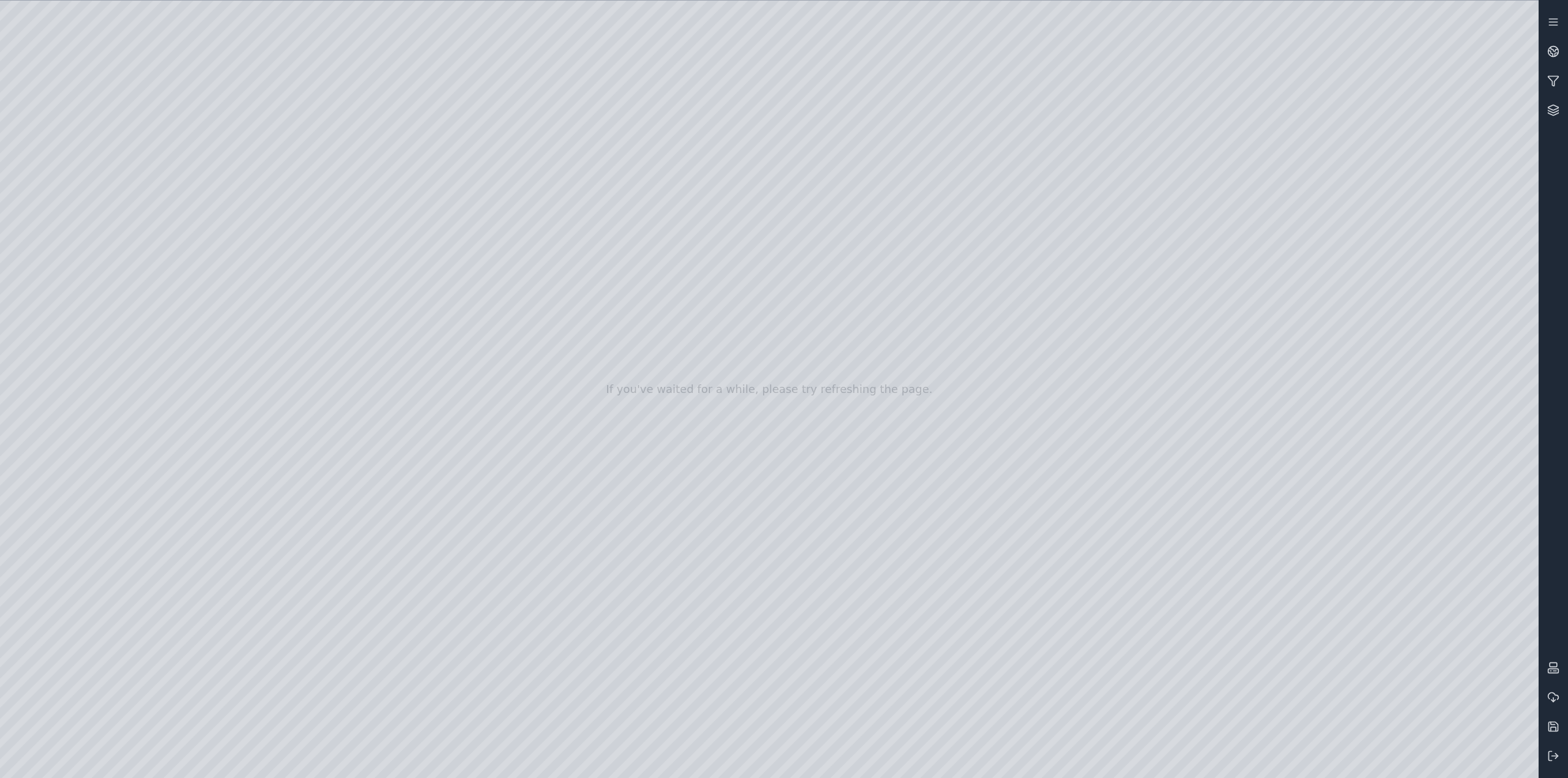
click at [67, 309] on div at bounding box center [770, 389] width 1539 height 778
click at [93, 223] on div at bounding box center [770, 389] width 1539 height 778
click at [323, 110] on div at bounding box center [770, 389] width 1539 height 778
drag, startPoint x: 175, startPoint y: 123, endPoint x: 739, endPoint y: 289, distance: 587.9
click at [739, 289] on div at bounding box center [770, 389] width 1539 height 778
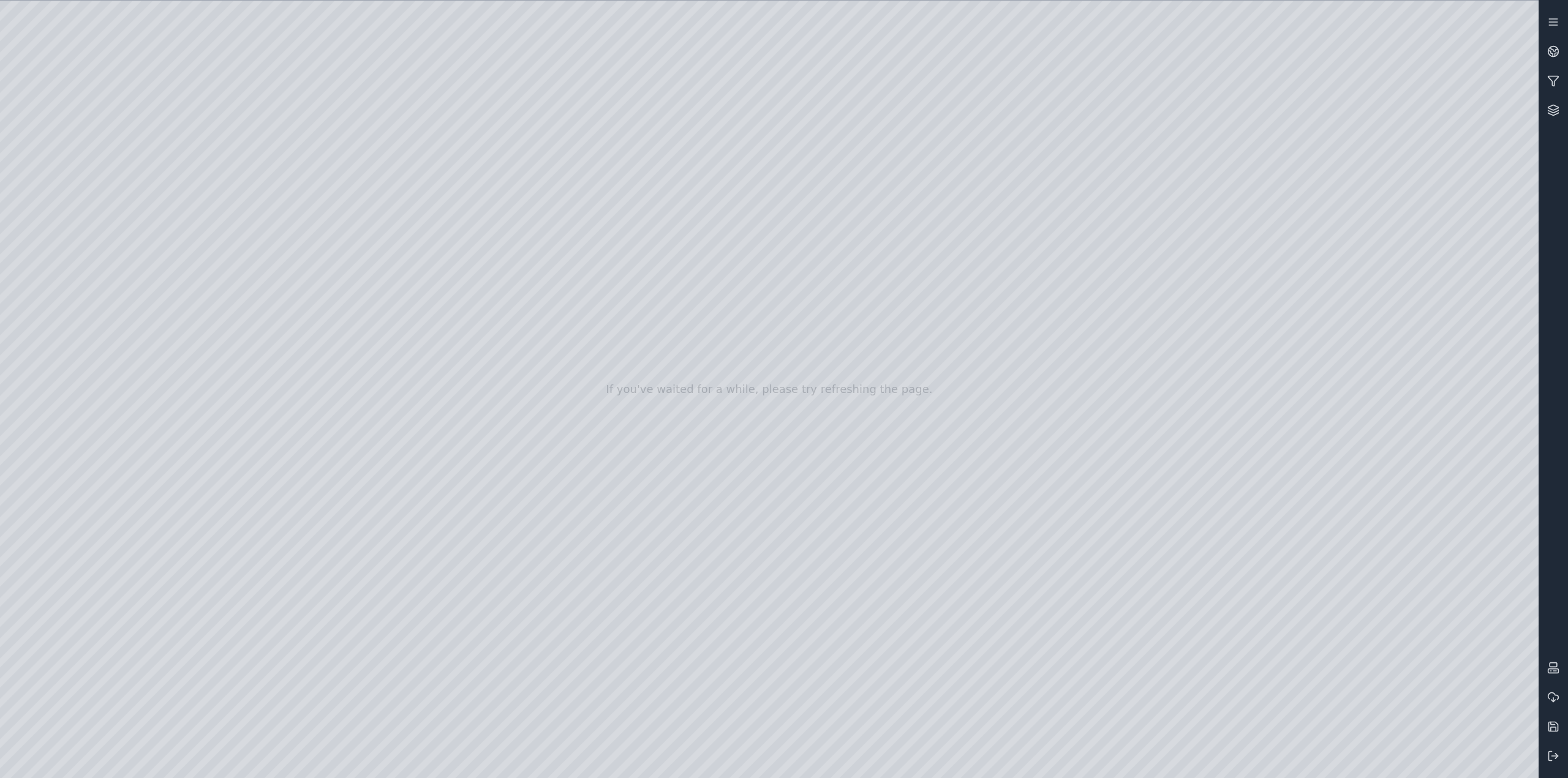
drag, startPoint x: 940, startPoint y: 232, endPoint x: 893, endPoint y: 478, distance: 250.4
drag, startPoint x: 894, startPoint y: 476, endPoint x: 853, endPoint y: 539, distance: 75.2
drag, startPoint x: 1046, startPoint y: 269, endPoint x: 1029, endPoint y: 286, distance: 24.0
drag, startPoint x: 714, startPoint y: 481, endPoint x: 767, endPoint y: 404, distance: 93.5
click at [767, 404] on div at bounding box center [770, 389] width 1539 height 778
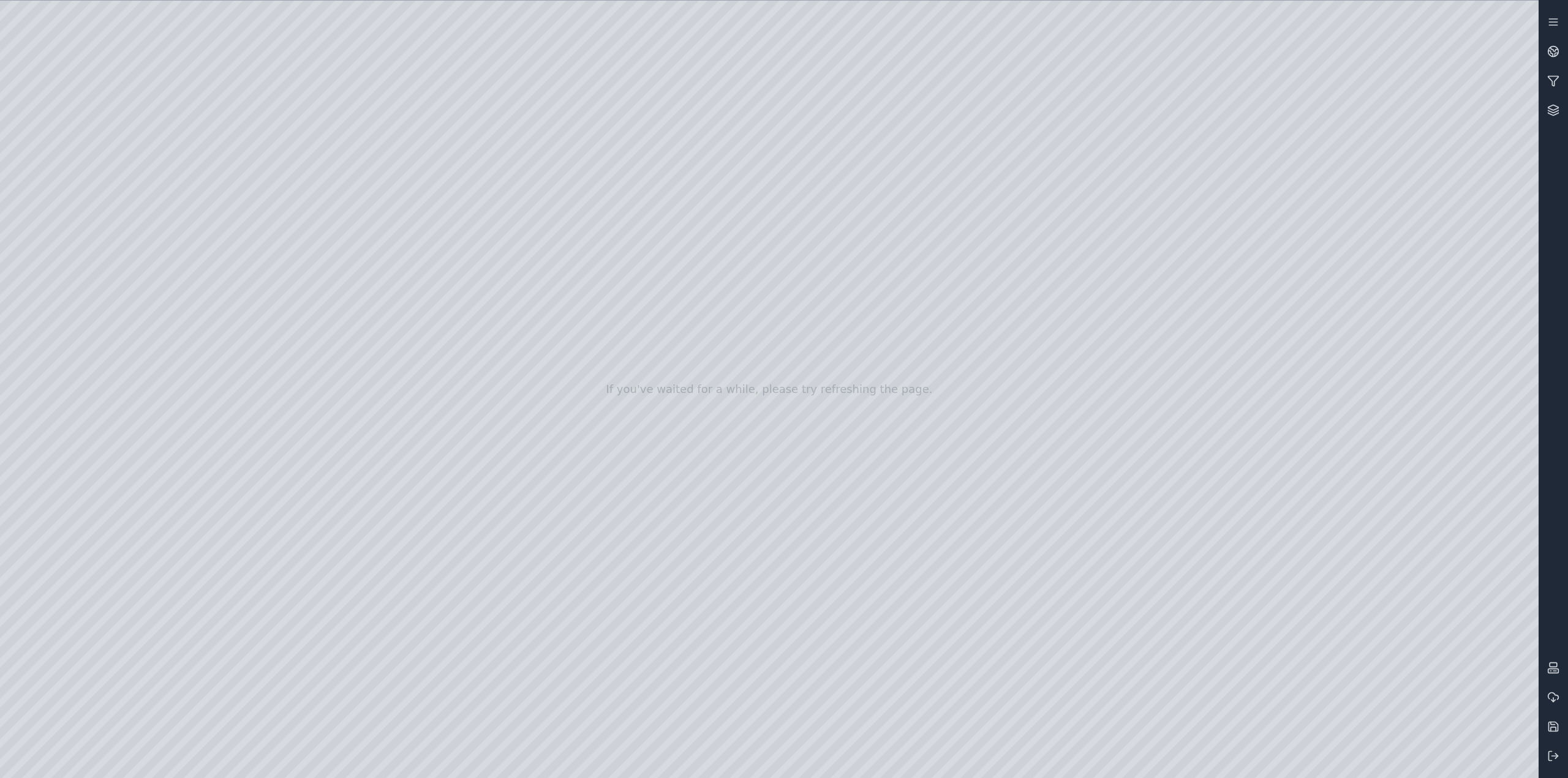
click at [1388, 299] on div at bounding box center [770, 389] width 1539 height 778
click at [1352, 362] on div at bounding box center [770, 389] width 1539 height 778
click at [1378, 360] on div at bounding box center [770, 389] width 1539 height 778
click at [1431, 363] on div at bounding box center [770, 389] width 1539 height 778
click at [1432, 361] on div at bounding box center [770, 389] width 1539 height 778
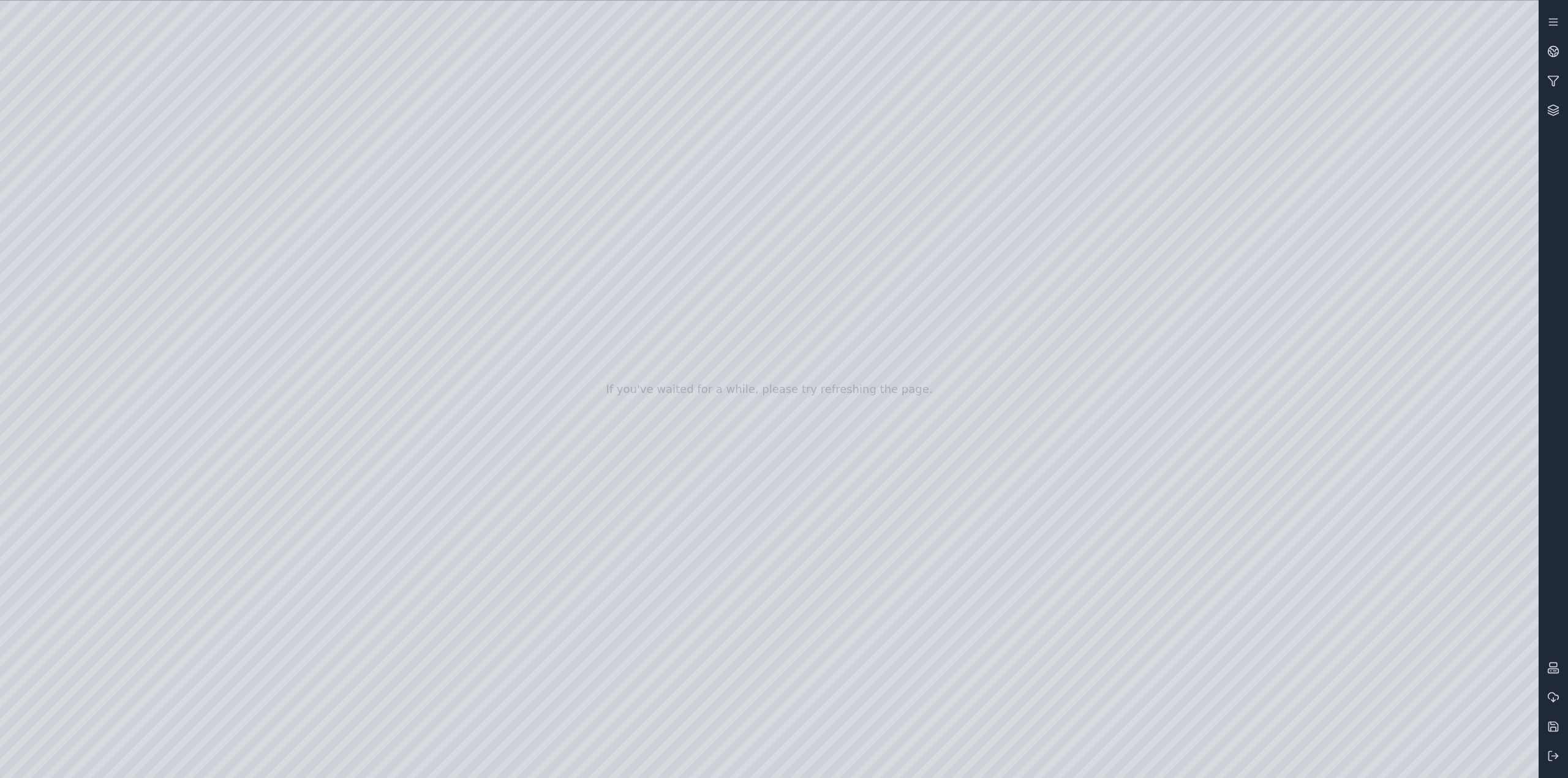
drag, startPoint x: 1446, startPoint y: 361, endPoint x: 1428, endPoint y: 362, distance: 18.0
click at [1428, 362] on div at bounding box center [770, 389] width 1539 height 778
click at [1329, 298] on div at bounding box center [770, 389] width 1539 height 778
click at [1499, 358] on div at bounding box center [770, 389] width 1539 height 778
click at [1500, 361] on div at bounding box center [770, 389] width 1539 height 778
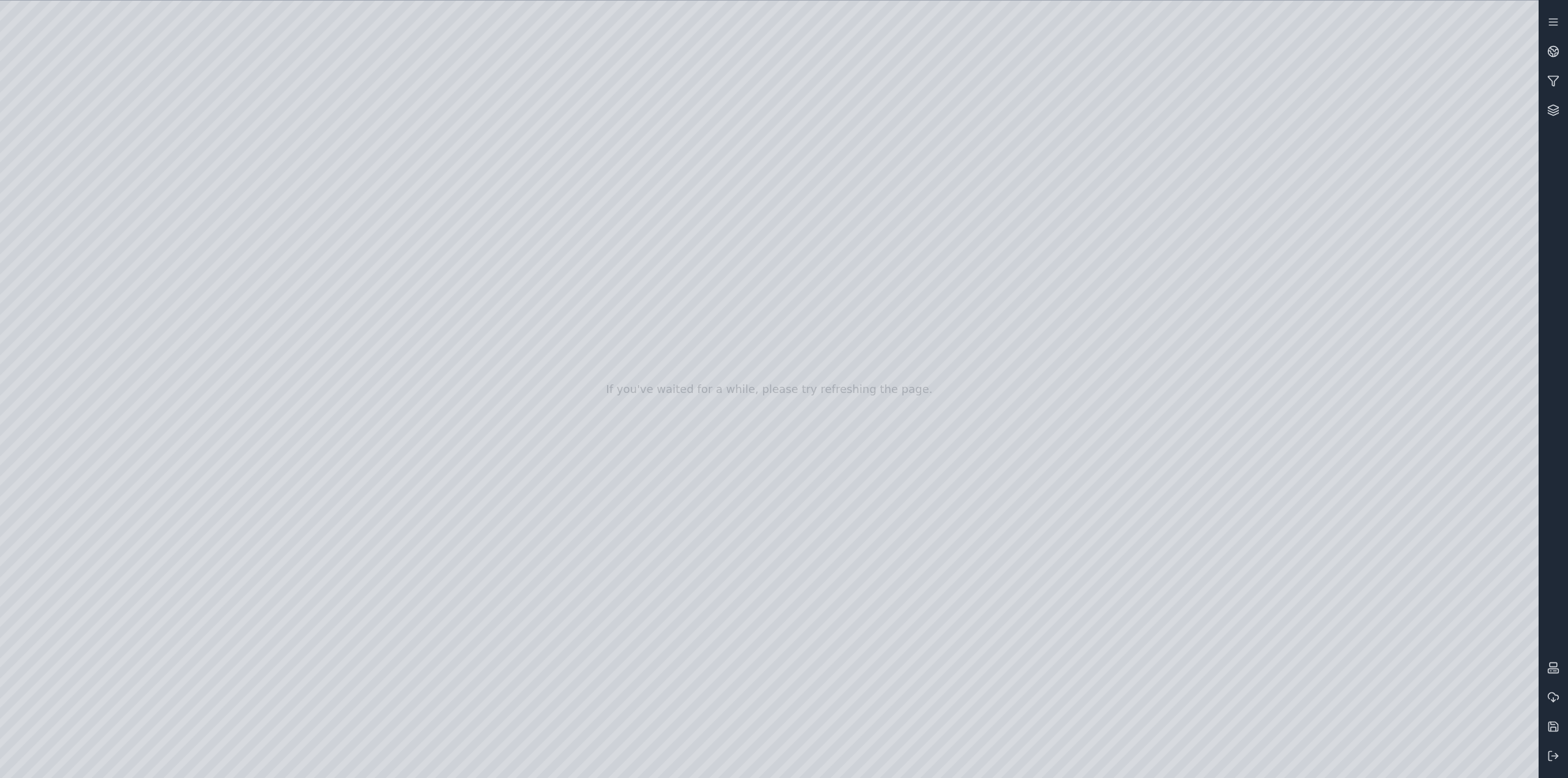
drag, startPoint x: 1095, startPoint y: 413, endPoint x: 712, endPoint y: 336, distance: 390.7
drag, startPoint x: 1170, startPoint y: 246, endPoint x: 1151, endPoint y: 244, distance: 19.1
click at [1151, 244] on div at bounding box center [770, 389] width 1539 height 778
drag, startPoint x: 970, startPoint y: 384, endPoint x: 464, endPoint y: 338, distance: 508.1
click at [748, 709] on div at bounding box center [770, 389] width 1539 height 778
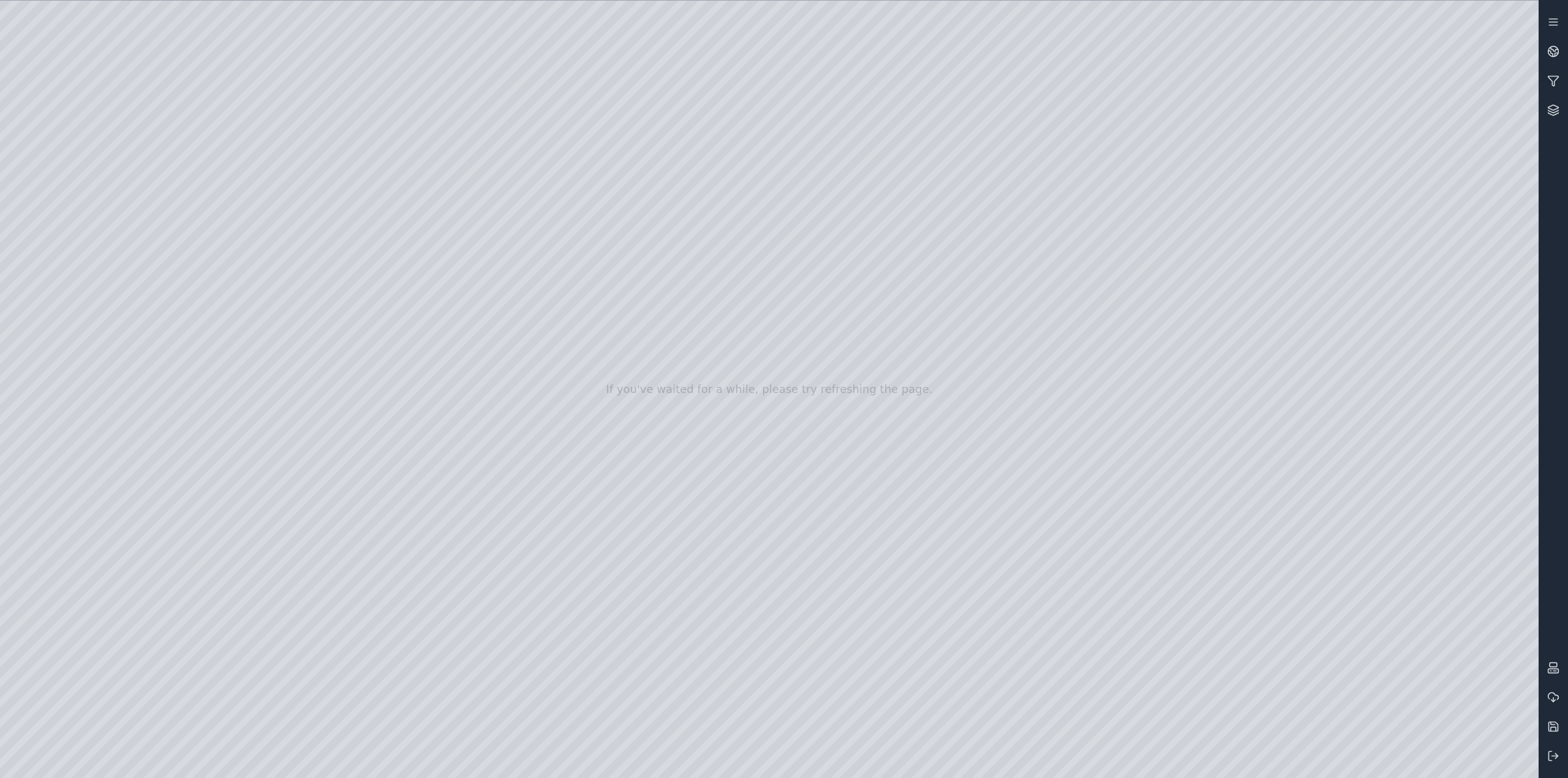
drag, startPoint x: 776, startPoint y: 432, endPoint x: 859, endPoint y: 434, distance: 83.0
click at [823, 398] on div at bounding box center [770, 389] width 1539 height 778
drag, startPoint x: 1142, startPoint y: 197, endPoint x: 1028, endPoint y: 263, distance: 131.7
click at [691, 449] on div at bounding box center [770, 389] width 1539 height 778
click at [979, 462] on div at bounding box center [770, 389] width 1539 height 778
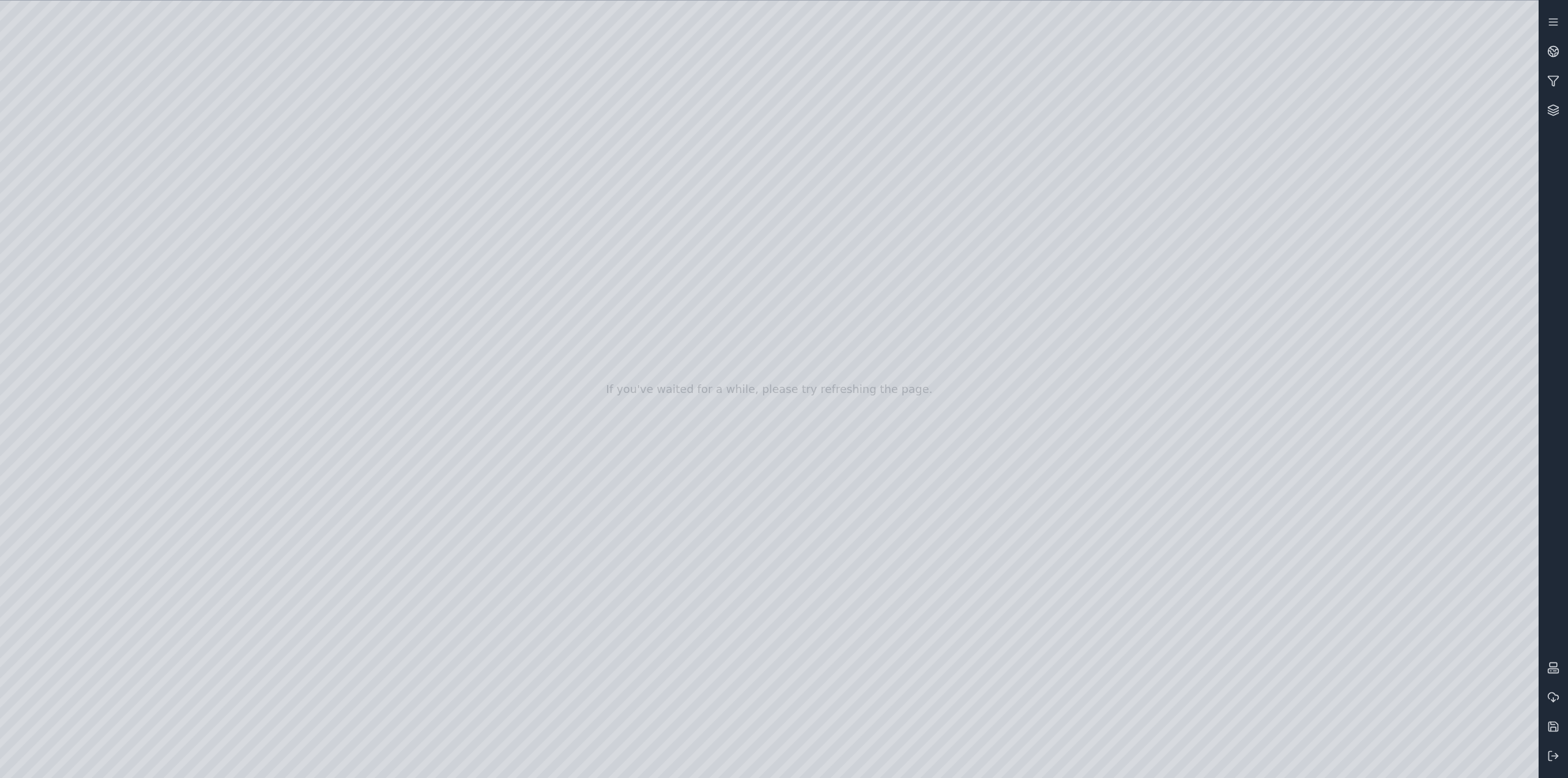
drag, startPoint x: 934, startPoint y: 493, endPoint x: 943, endPoint y: 446, distance: 47.9
click at [71, 169] on div at bounding box center [770, 389] width 1539 height 778
click at [88, 193] on div at bounding box center [770, 389] width 1539 height 778
click at [185, 672] on div at bounding box center [770, 389] width 1539 height 778
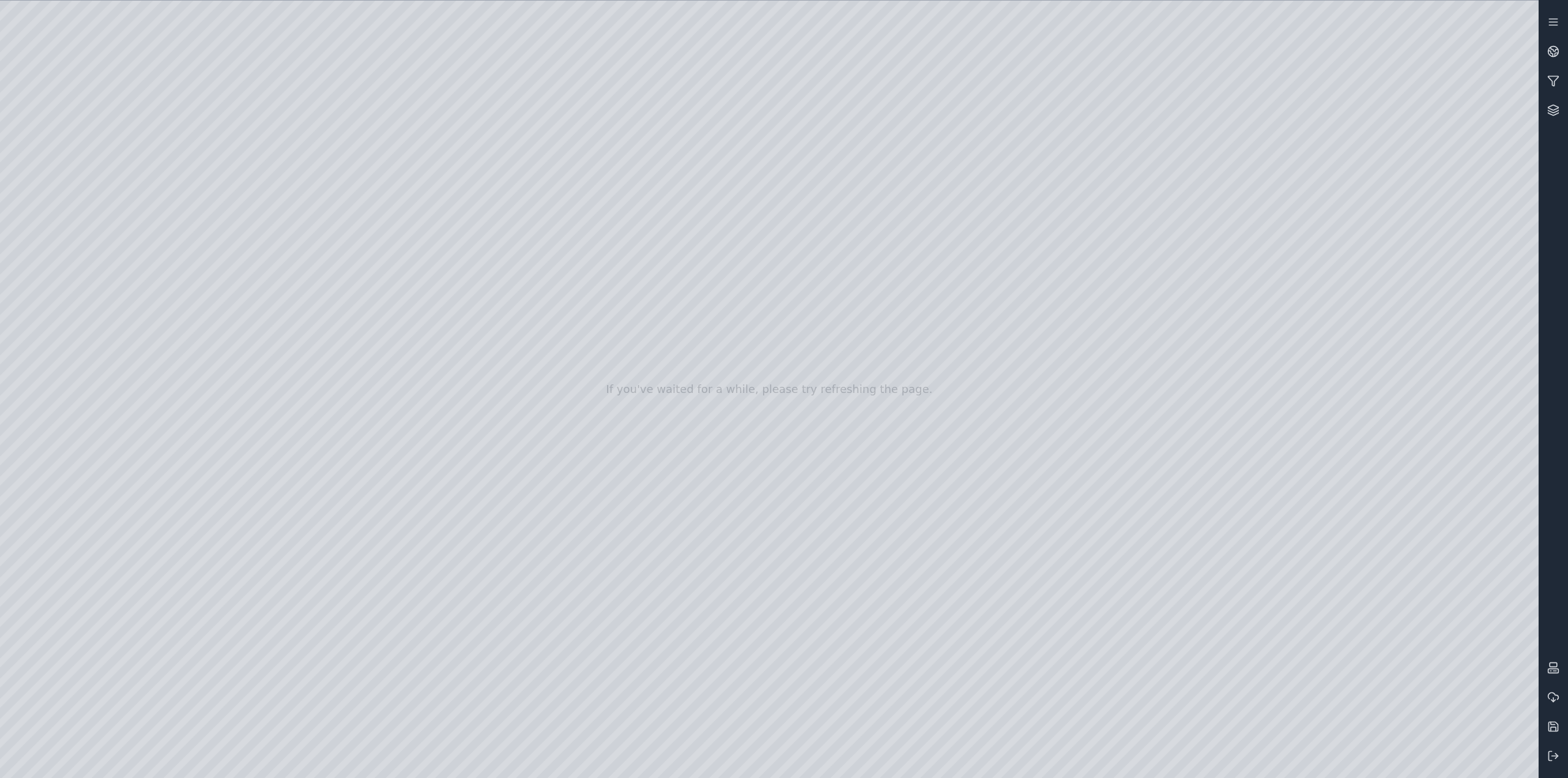
click at [88, 231] on div at bounding box center [770, 389] width 1539 height 778
click at [346, 341] on div at bounding box center [770, 389] width 1539 height 778
click at [341, 373] on div at bounding box center [770, 389] width 1539 height 778
click at [352, 682] on div at bounding box center [770, 389] width 1539 height 778
drag, startPoint x: 609, startPoint y: 403, endPoint x: 572, endPoint y: 482, distance: 87.2
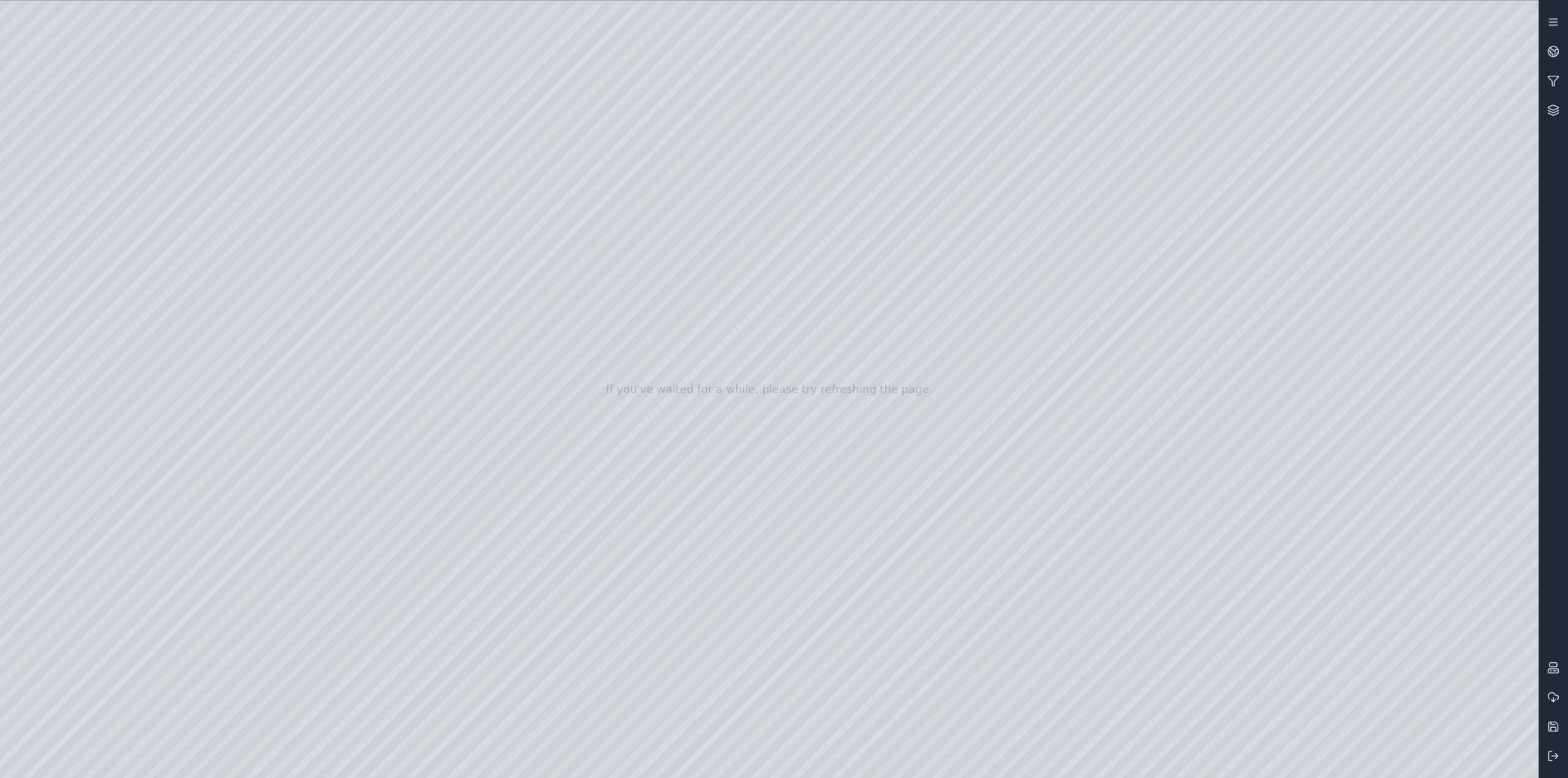
click at [349, 593] on div at bounding box center [770, 389] width 1539 height 778
click at [349, 594] on div at bounding box center [770, 389] width 1539 height 778
click at [347, 508] on div at bounding box center [770, 389] width 1539 height 778
click at [354, 506] on div at bounding box center [770, 389] width 1539 height 778
click at [349, 570] on div at bounding box center [770, 389] width 1539 height 778
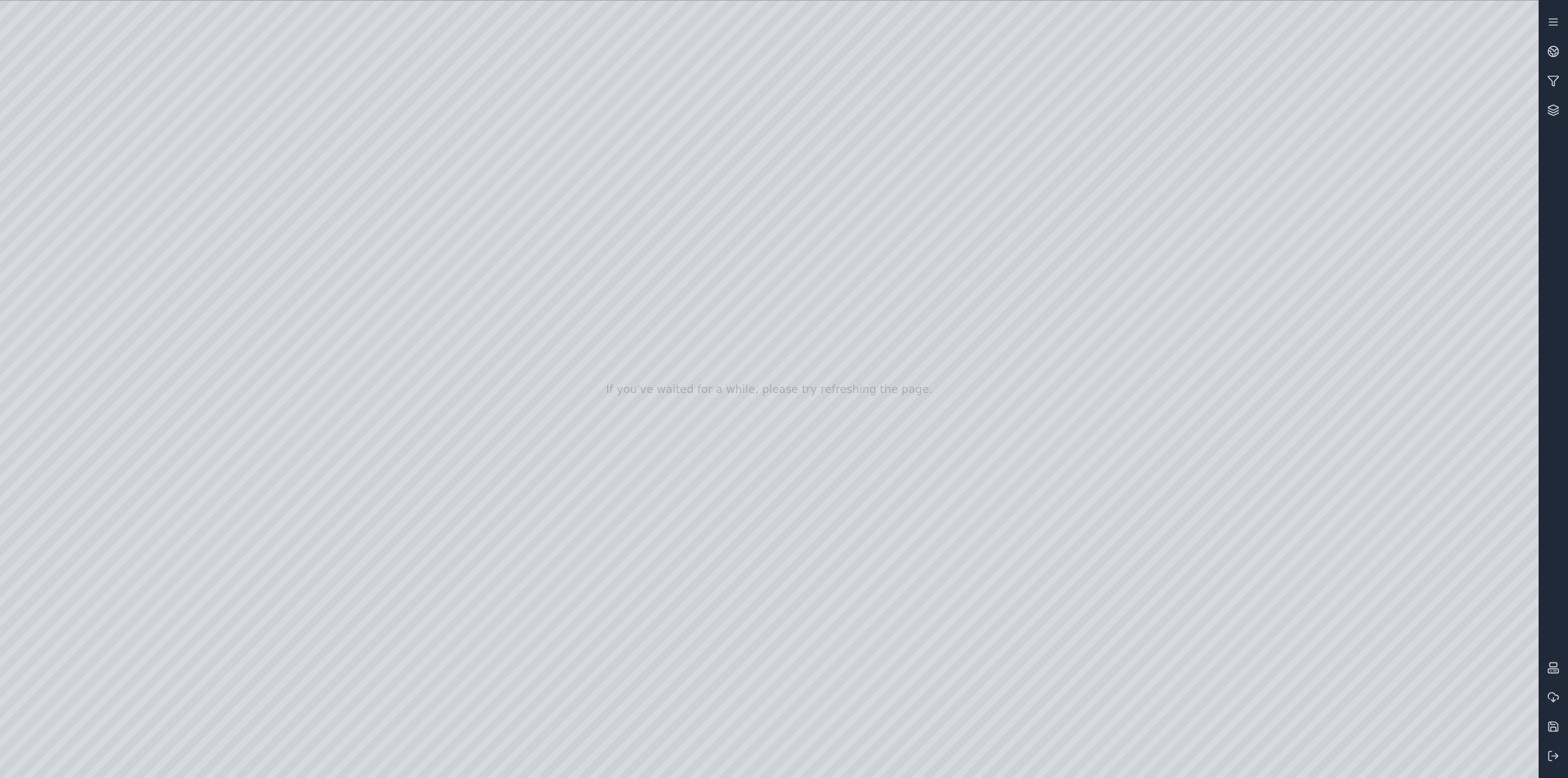
drag, startPoint x: 591, startPoint y: 323, endPoint x: 556, endPoint y: 355, distance: 47.4
drag, startPoint x: 700, startPoint y: 246, endPoint x: 620, endPoint y: 531, distance: 296.0
drag, startPoint x: 997, startPoint y: 210, endPoint x: 764, endPoint y: 401, distance: 301.3
drag, startPoint x: 800, startPoint y: 367, endPoint x: 829, endPoint y: 341, distance: 38.9
drag, startPoint x: 684, startPoint y: 507, endPoint x: 887, endPoint y: 225, distance: 347.5
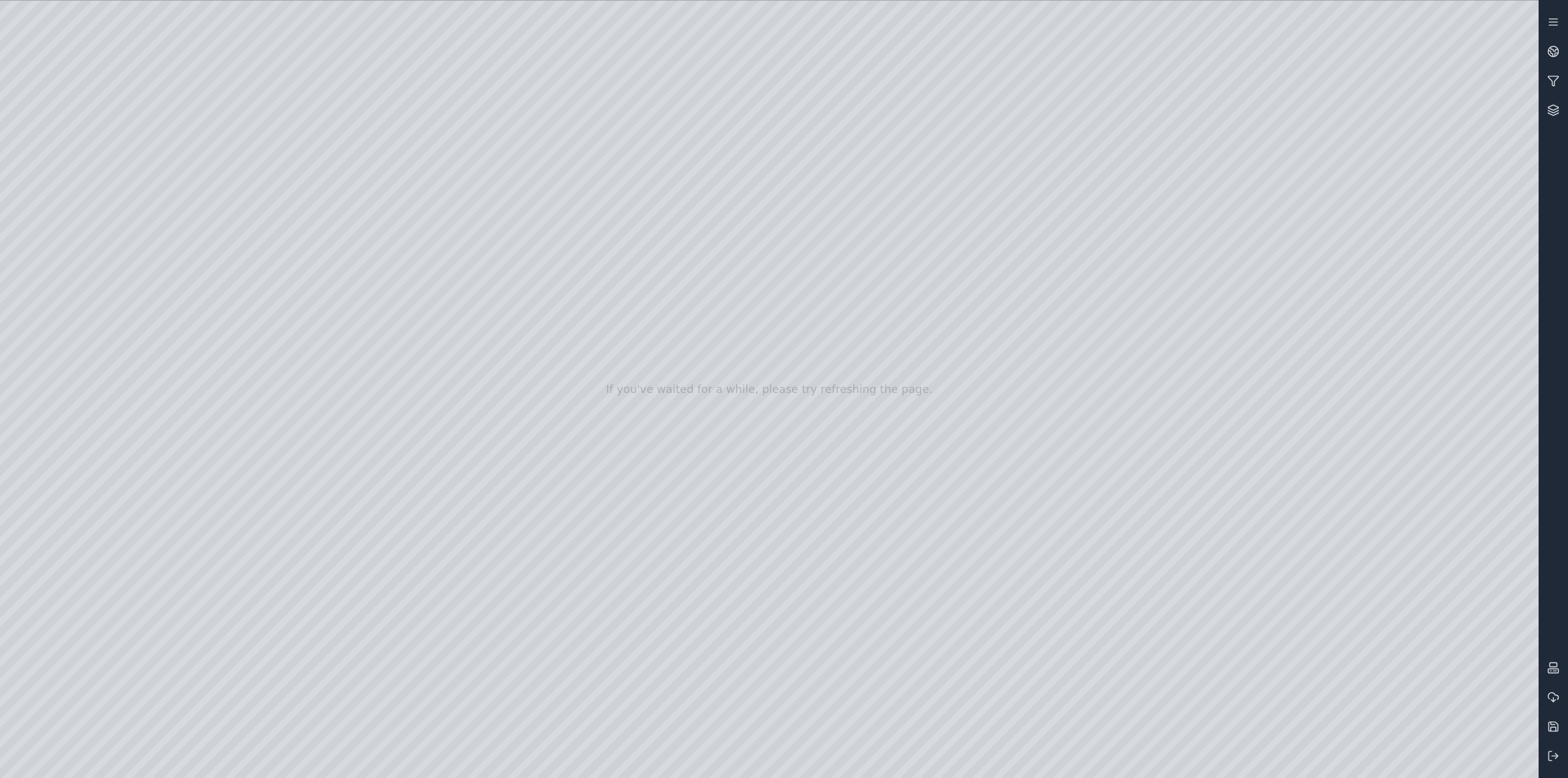
drag, startPoint x: 822, startPoint y: 523, endPoint x: 866, endPoint y: 418, distance: 113.8
drag, startPoint x: 728, startPoint y: 392, endPoint x: 941, endPoint y: 328, distance: 222.4
click at [357, 348] on div at bounding box center [770, 389] width 1539 height 778
click at [357, 349] on div at bounding box center [770, 389] width 1539 height 778
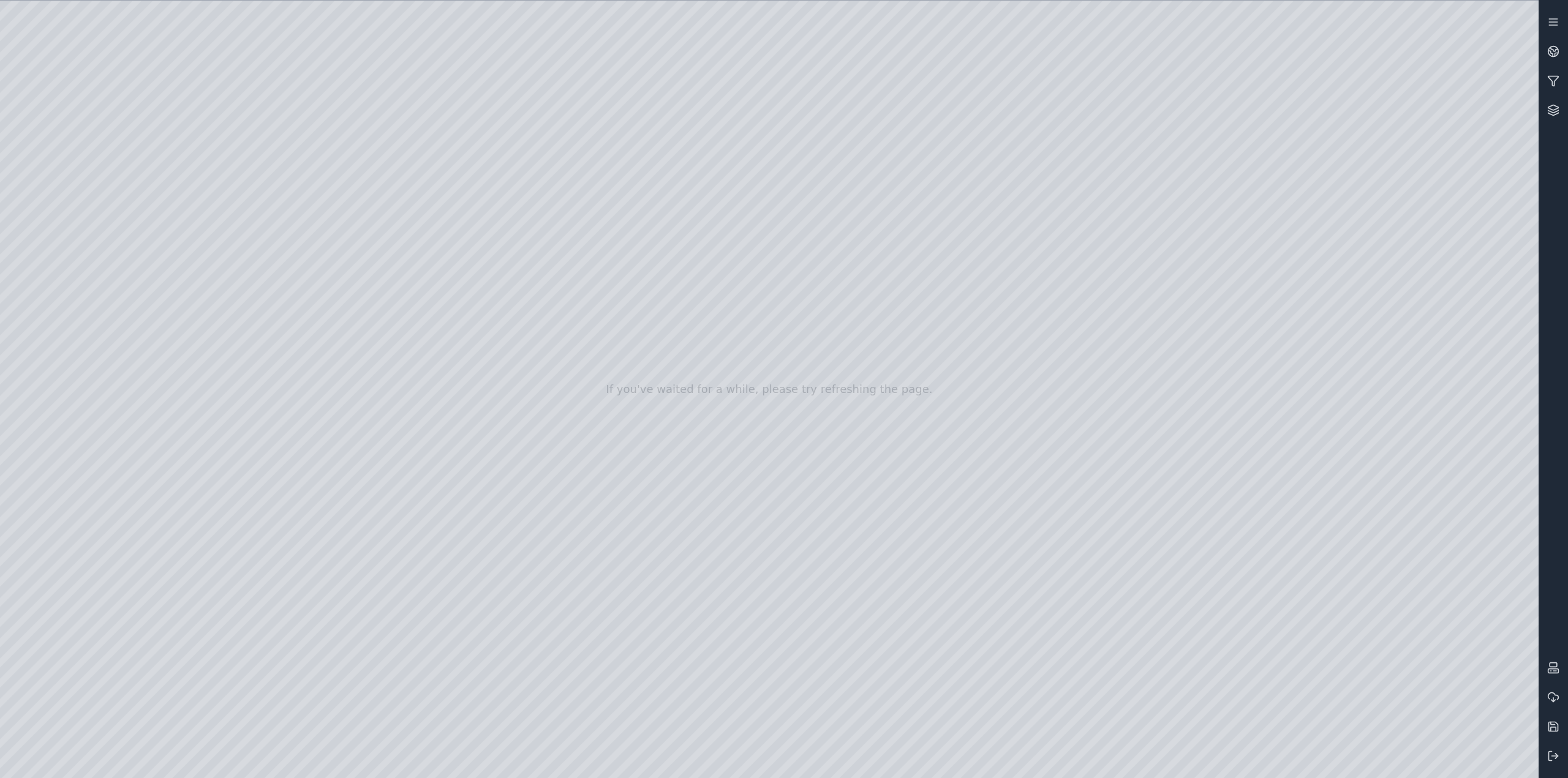
click at [356, 350] on div at bounding box center [770, 389] width 1539 height 778
click at [1554, 51] on icon at bounding box center [1555, 49] width 8 height 4
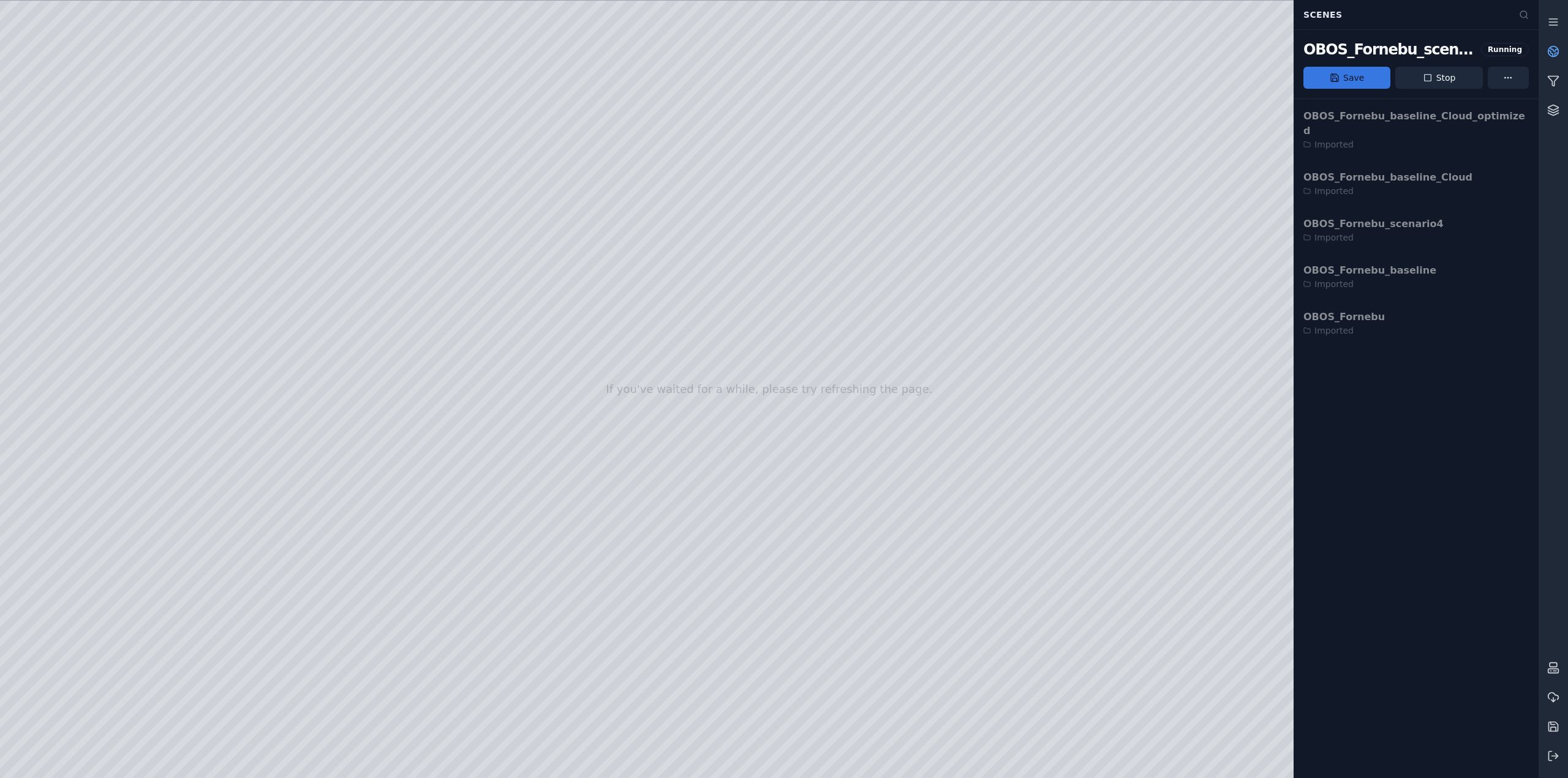
click at [1345, 78] on button "Save" at bounding box center [1347, 77] width 87 height 22
click at [72, 195] on div at bounding box center [770, 389] width 1539 height 778
click at [73, 228] on div at bounding box center [770, 389] width 1539 height 778
